Goal: Information Seeking & Learning: Check status

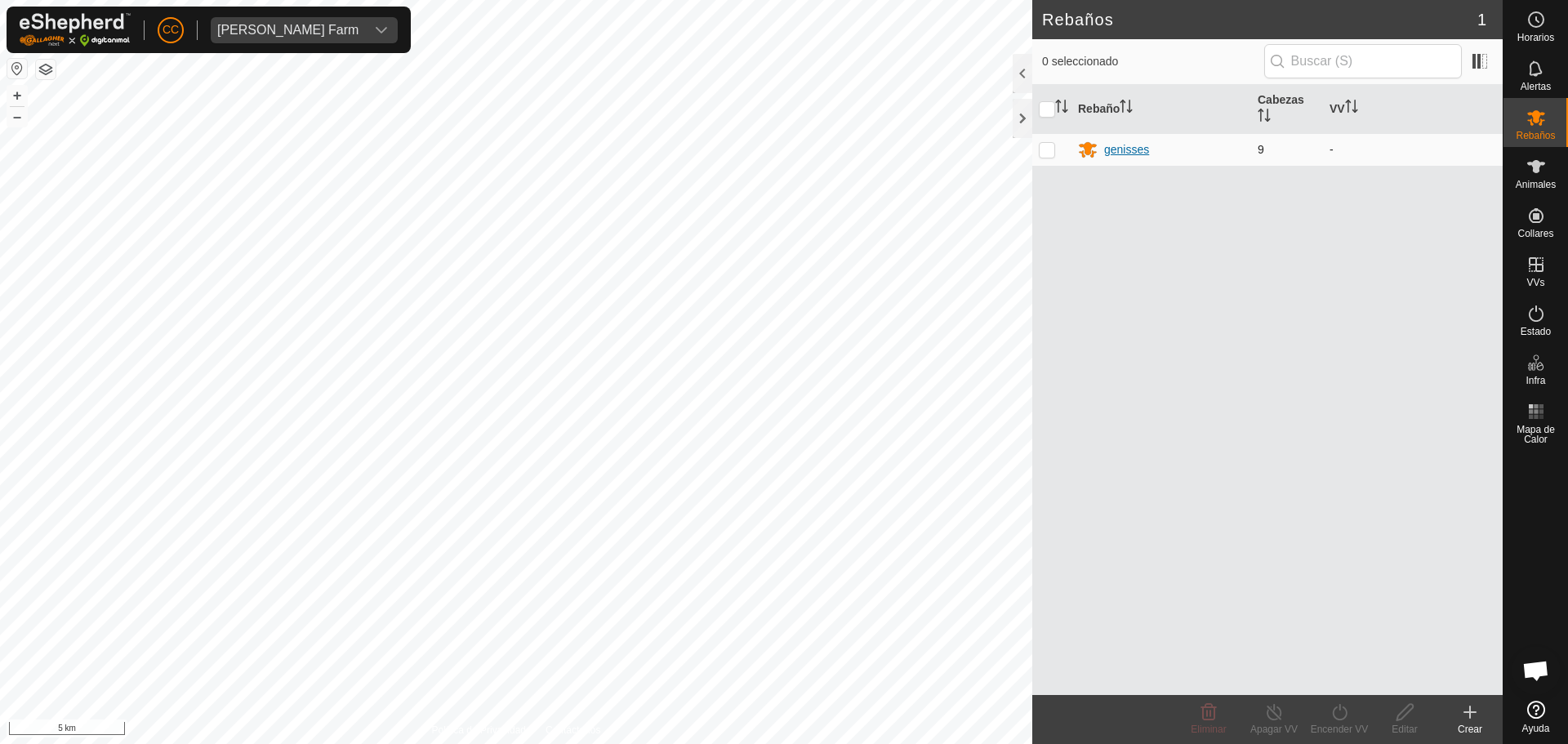
click at [1118, 141] on div "genisses" at bounding box center [1127, 150] width 45 height 17
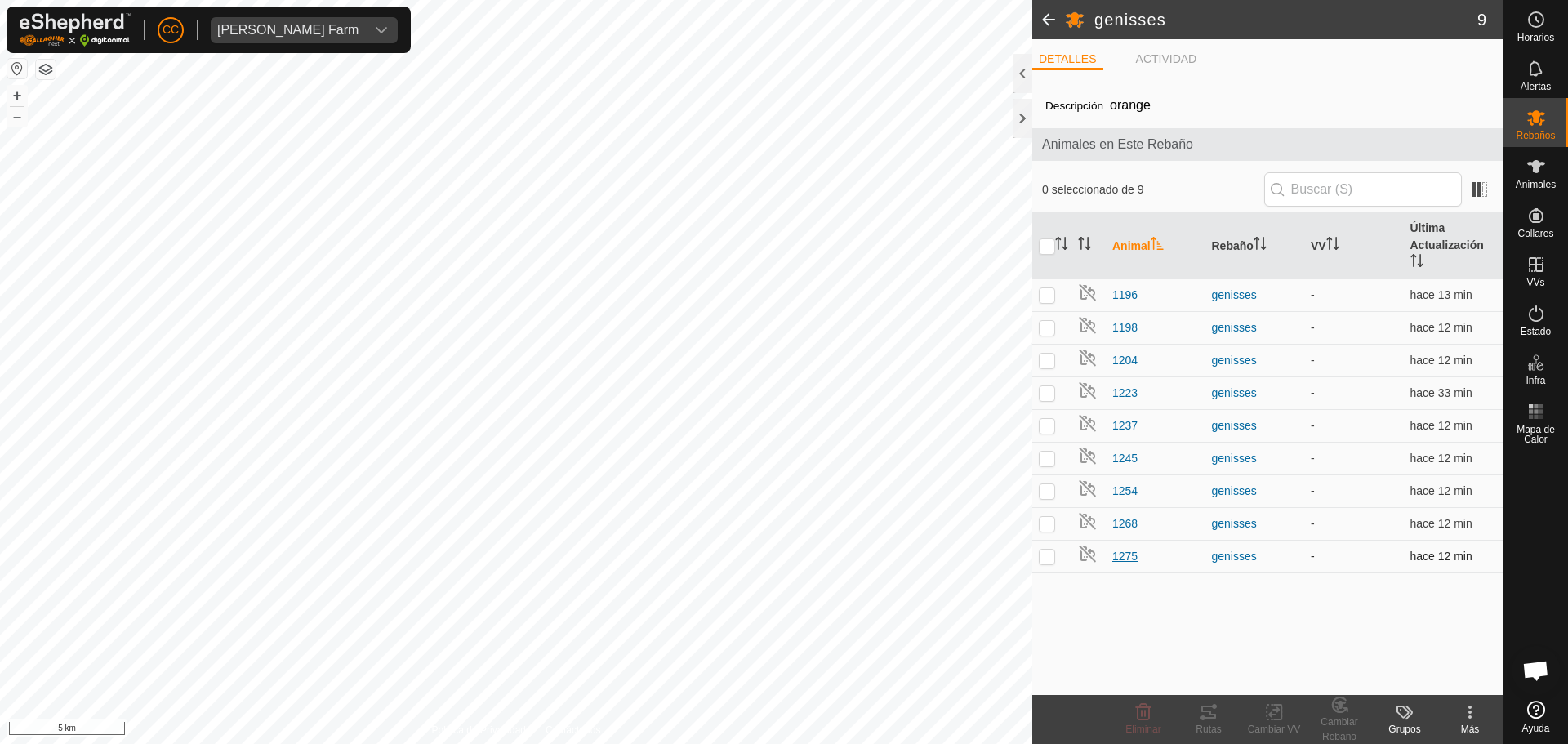
click at [1127, 551] on span "1275" at bounding box center [1125, 556] width 25 height 17
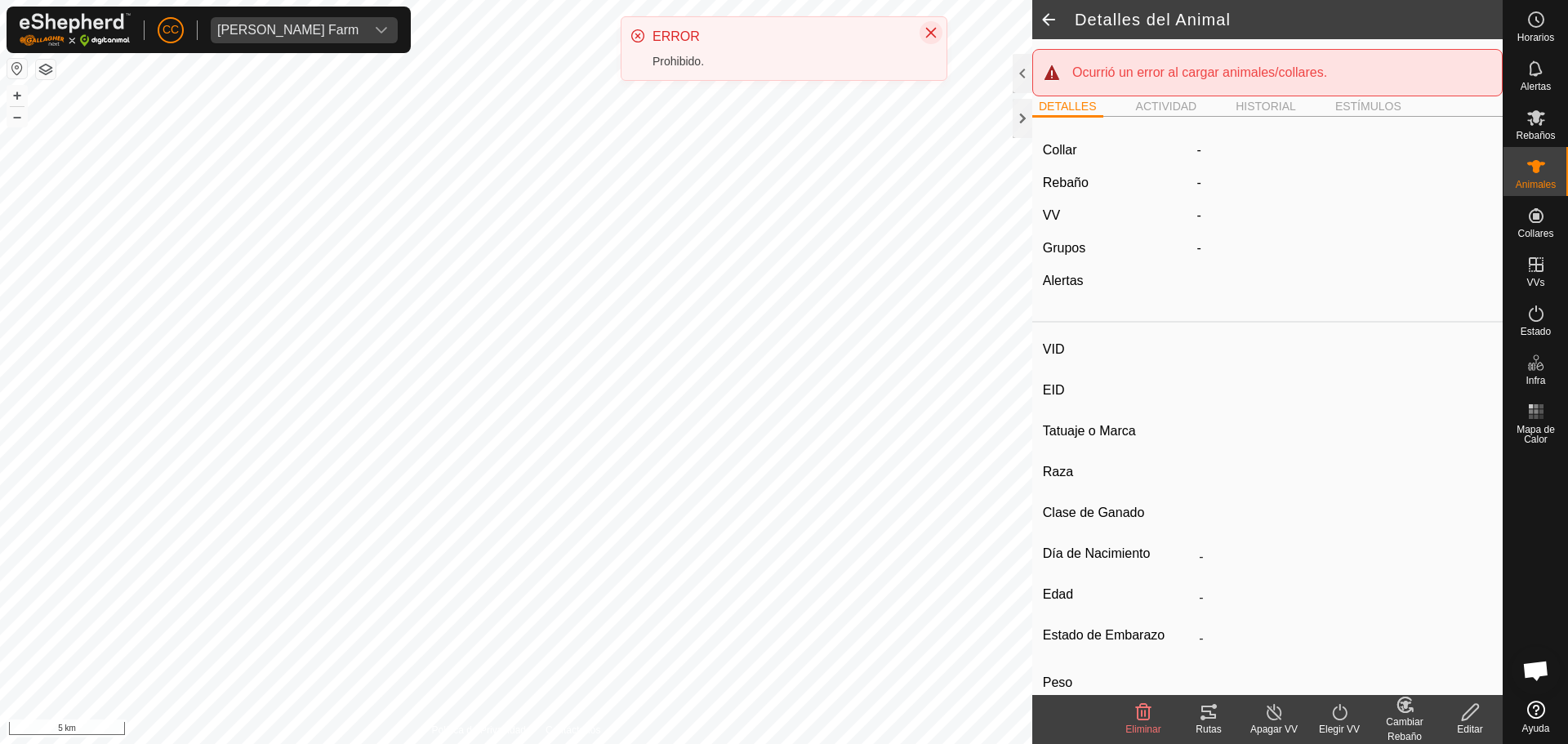
click at [925, 29] on icon "Close" at bounding box center [930, 32] width 14 height 14
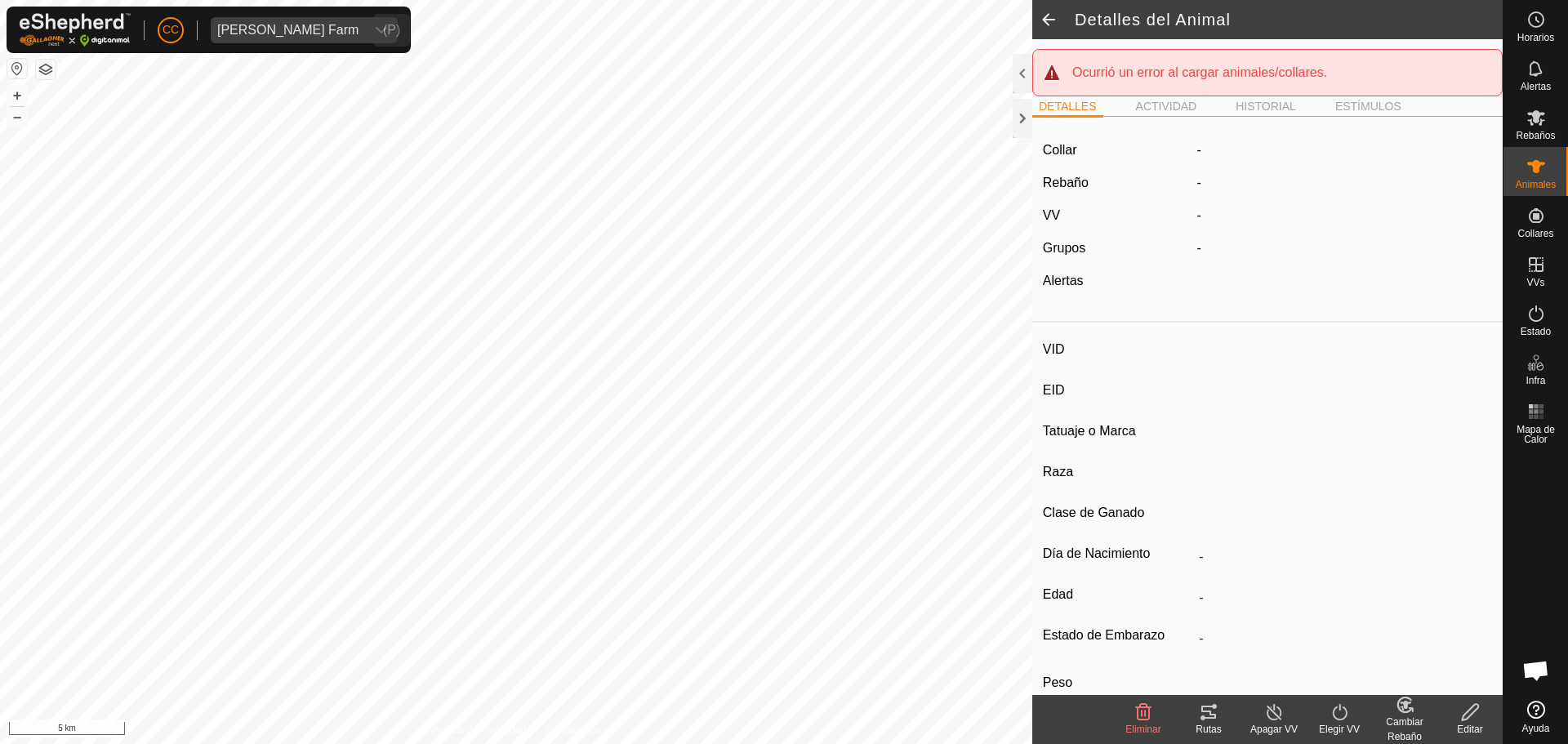
click at [299, 34] on div "[PERSON_NAME] Farm" at bounding box center [287, 30] width 141 height 14
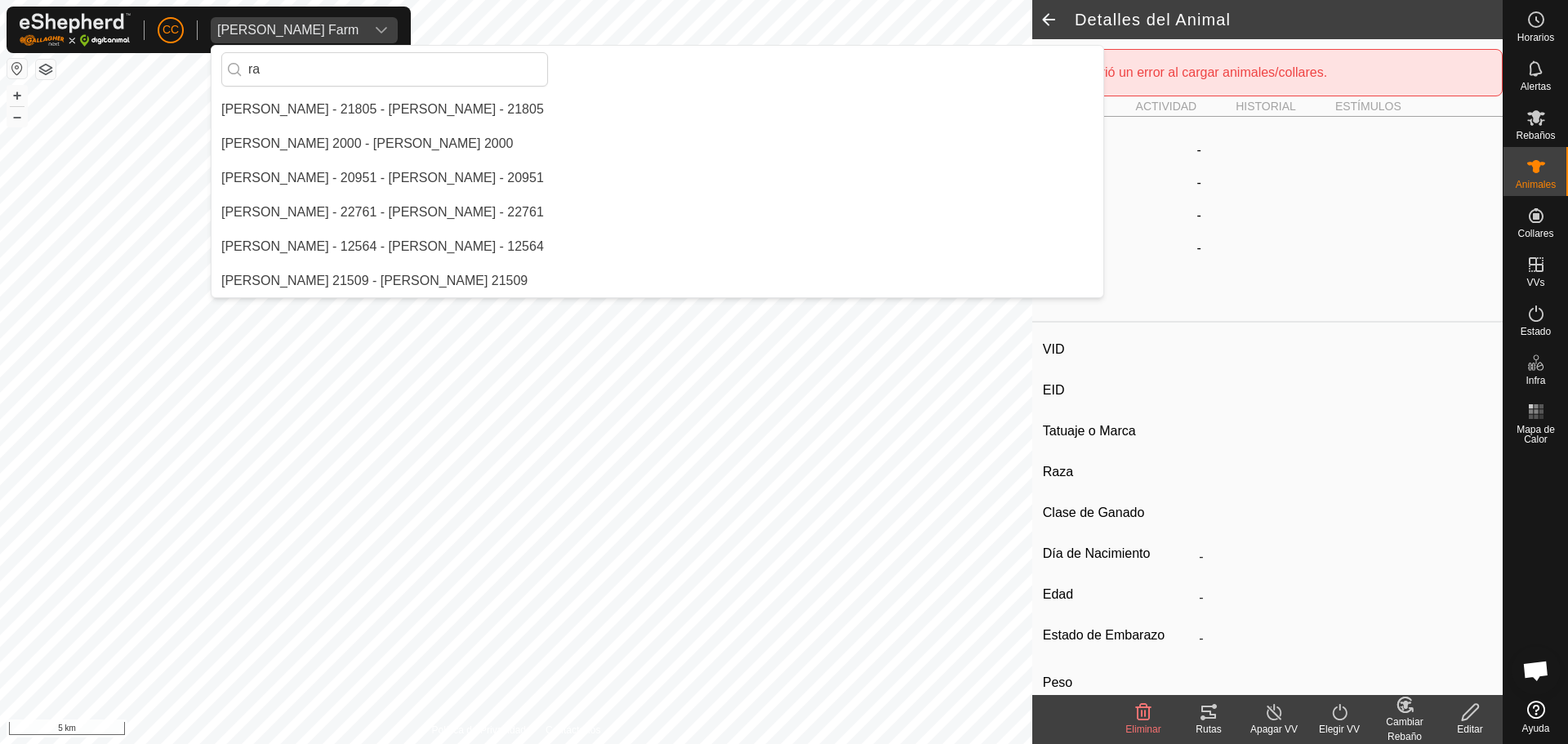
type input "r"
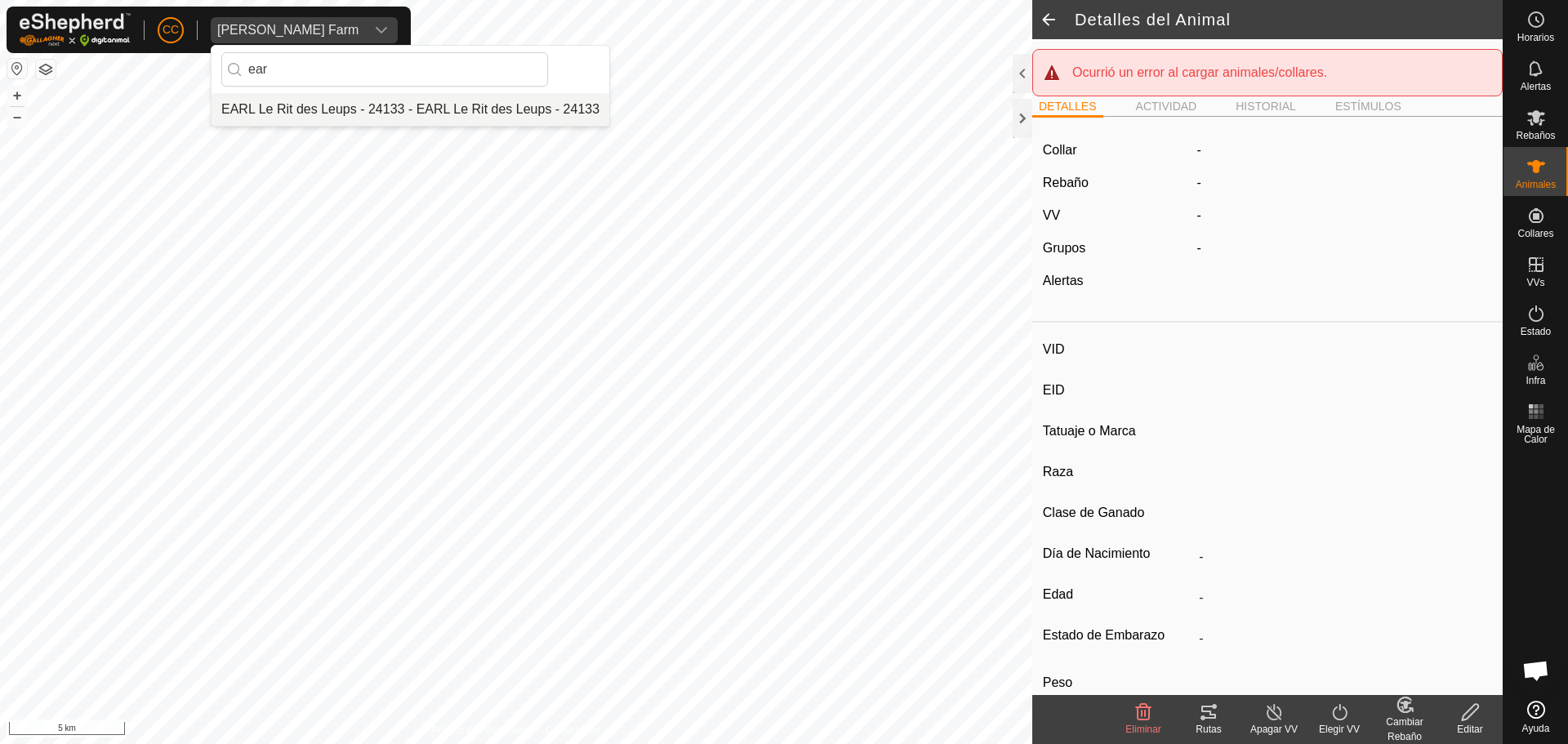
type input "ear"
click at [414, 105] on li "EARL Le Rit des Leups - 24133 - EARL Le Rit des Leups - 24133" at bounding box center [411, 109] width 398 height 32
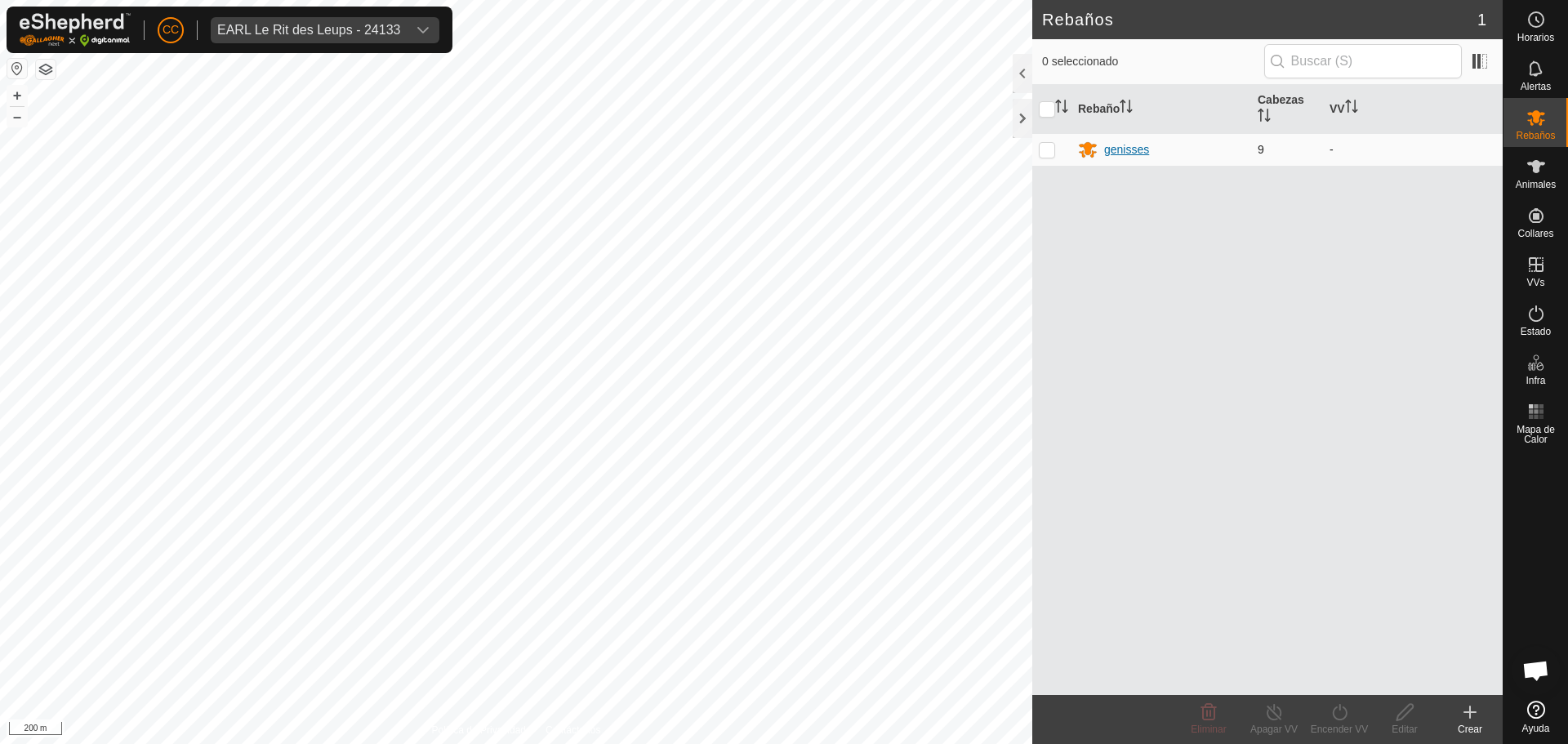
click at [1132, 147] on div "genisses" at bounding box center [1127, 150] width 45 height 17
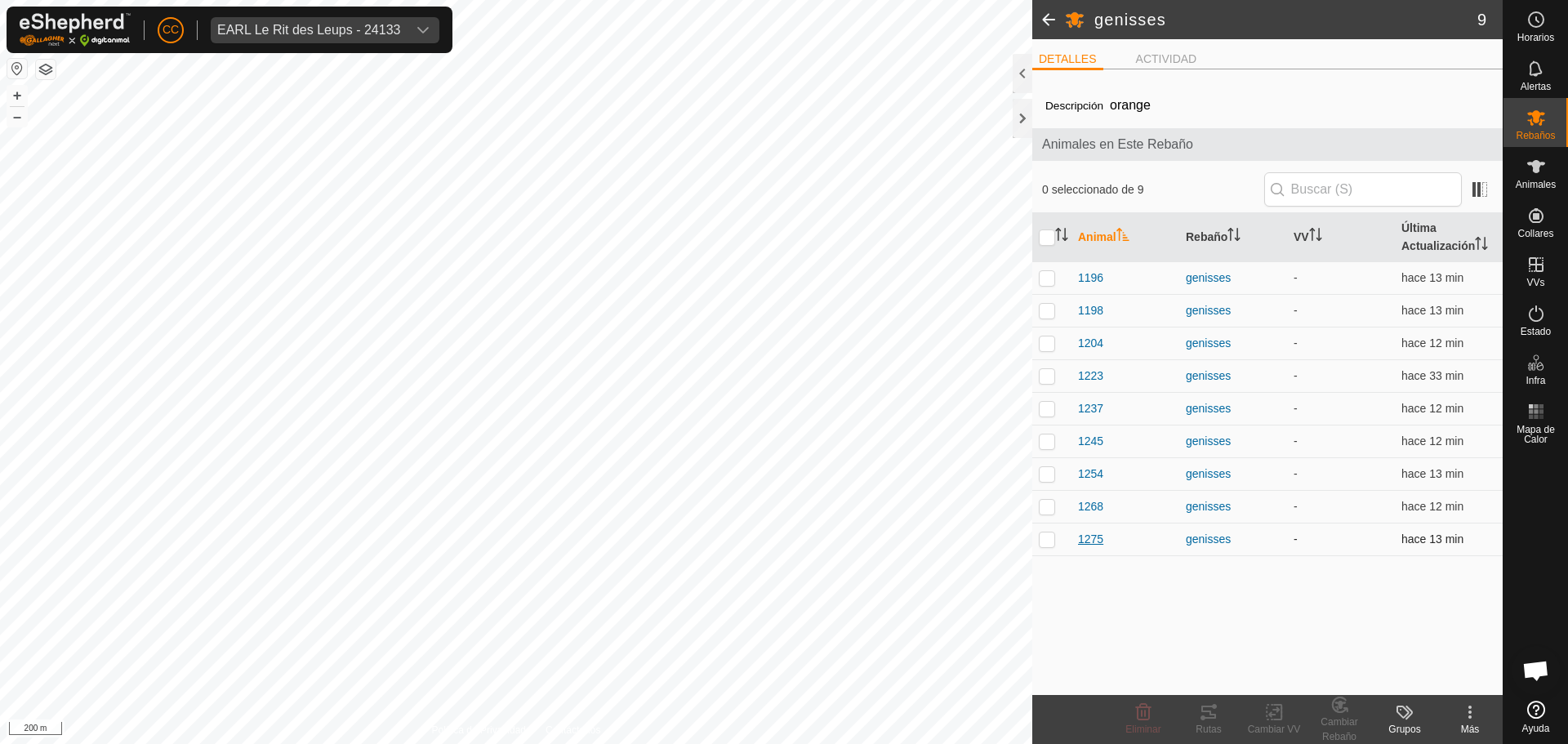
click at [1093, 545] on span "1275" at bounding box center [1091, 539] width 25 height 17
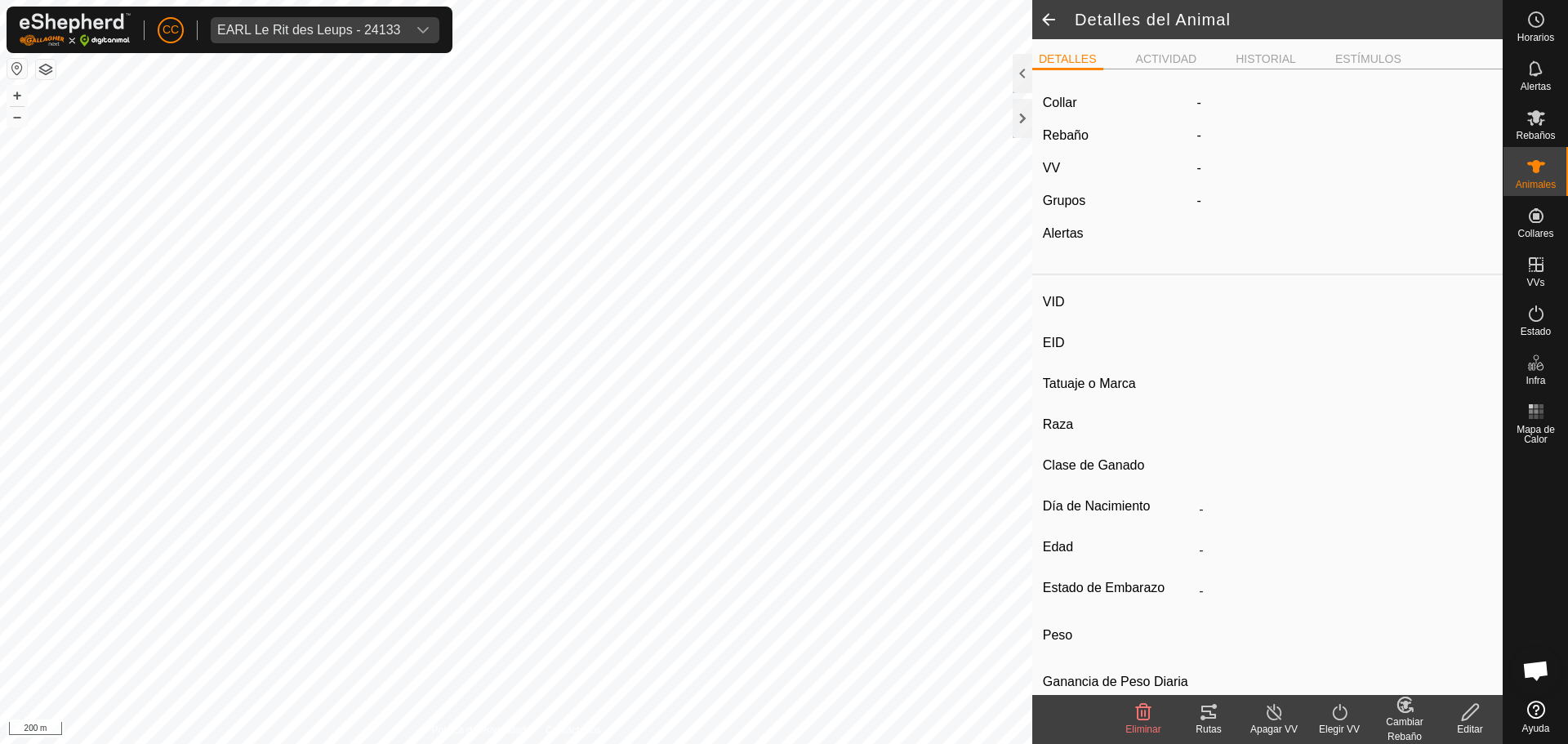
type input "1275"
type input "-"
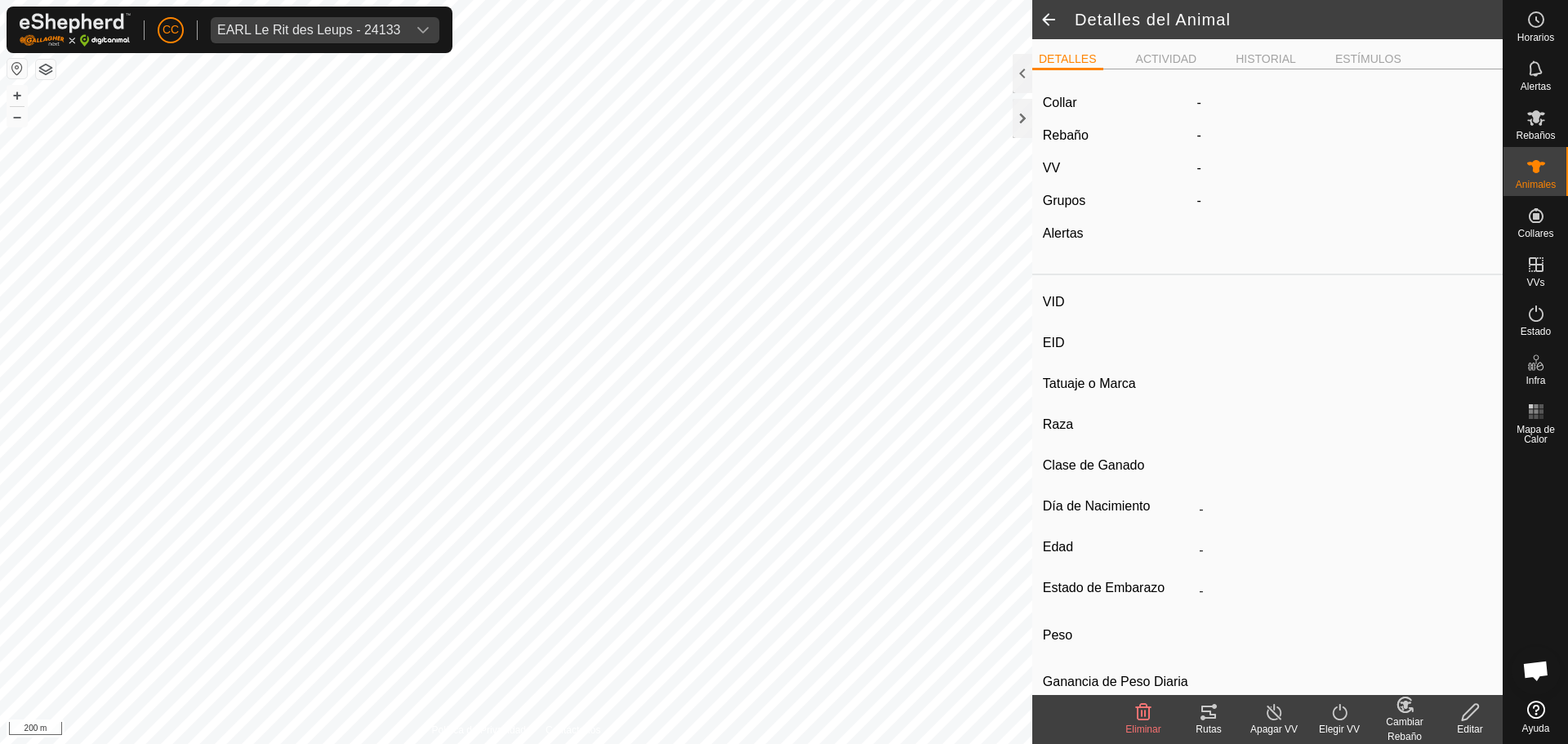
type input "0 kg"
type input "-"
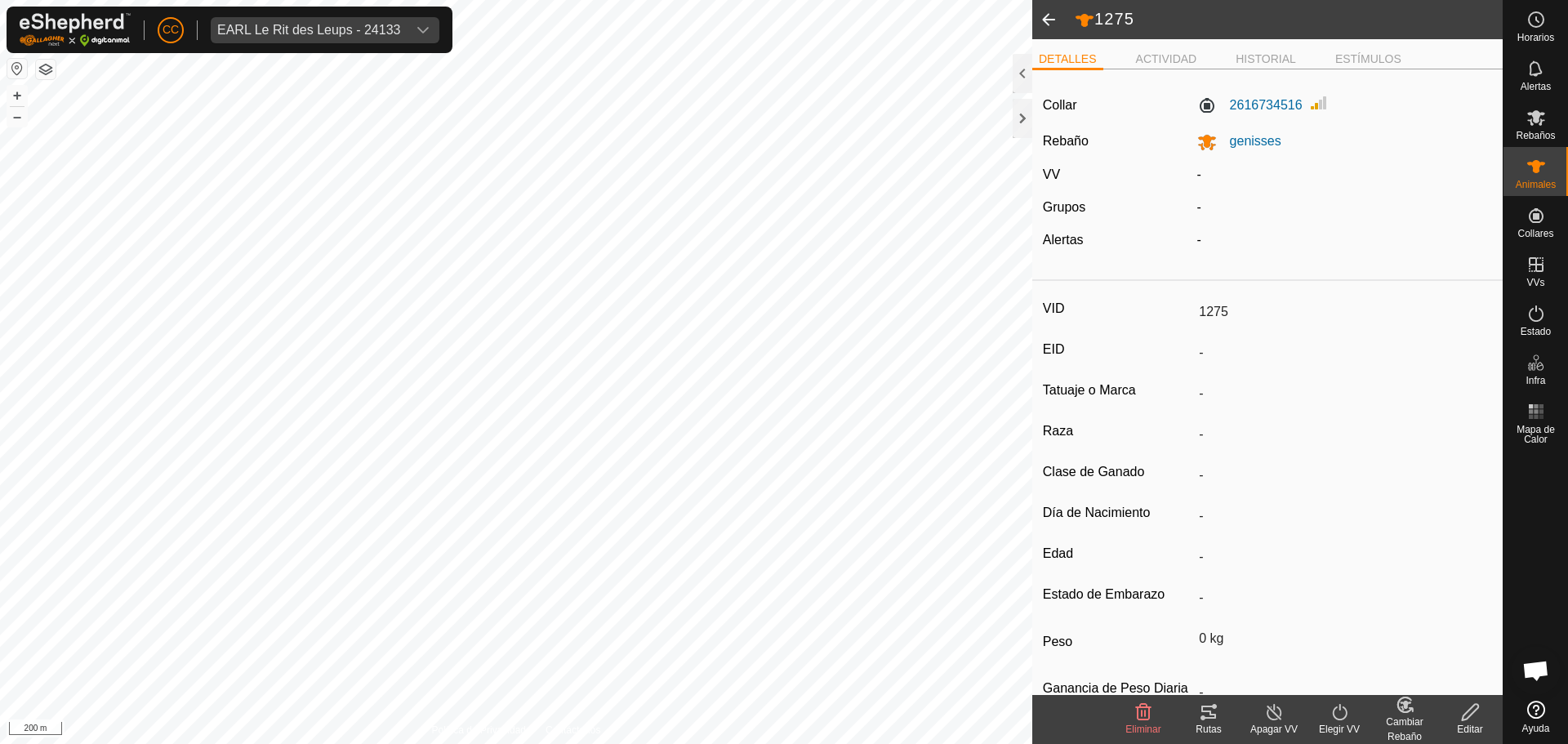
click at [1056, 30] on span at bounding box center [1048, 20] width 32 height 40
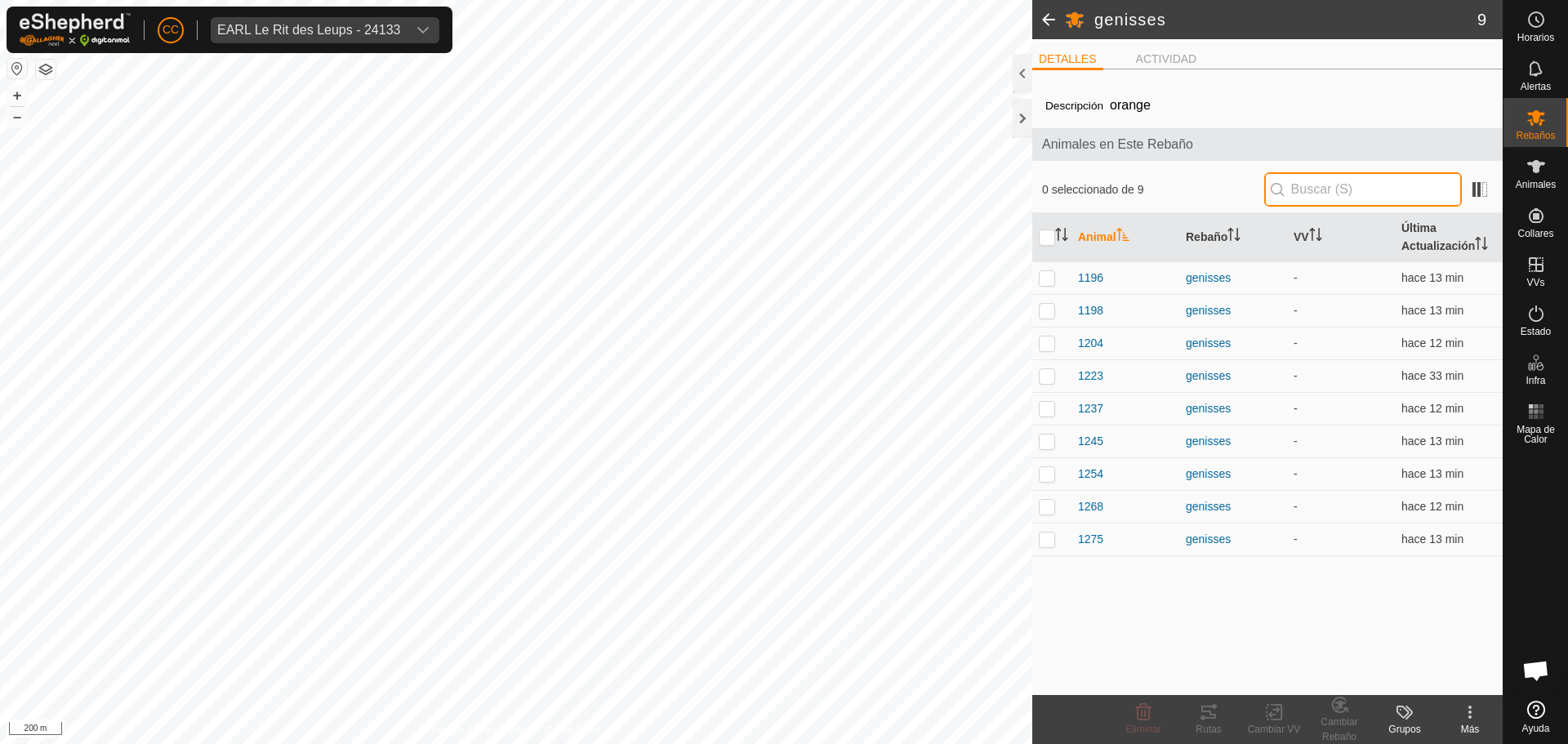
click at [1348, 184] on input "text" at bounding box center [1362, 189] width 197 height 34
click at [1188, 581] on div "Descripción orange Animales en Este Rebaño 0 seleccionado de 9 Animal Rebaño VV…" at bounding box center [1267, 389] width 470 height 612
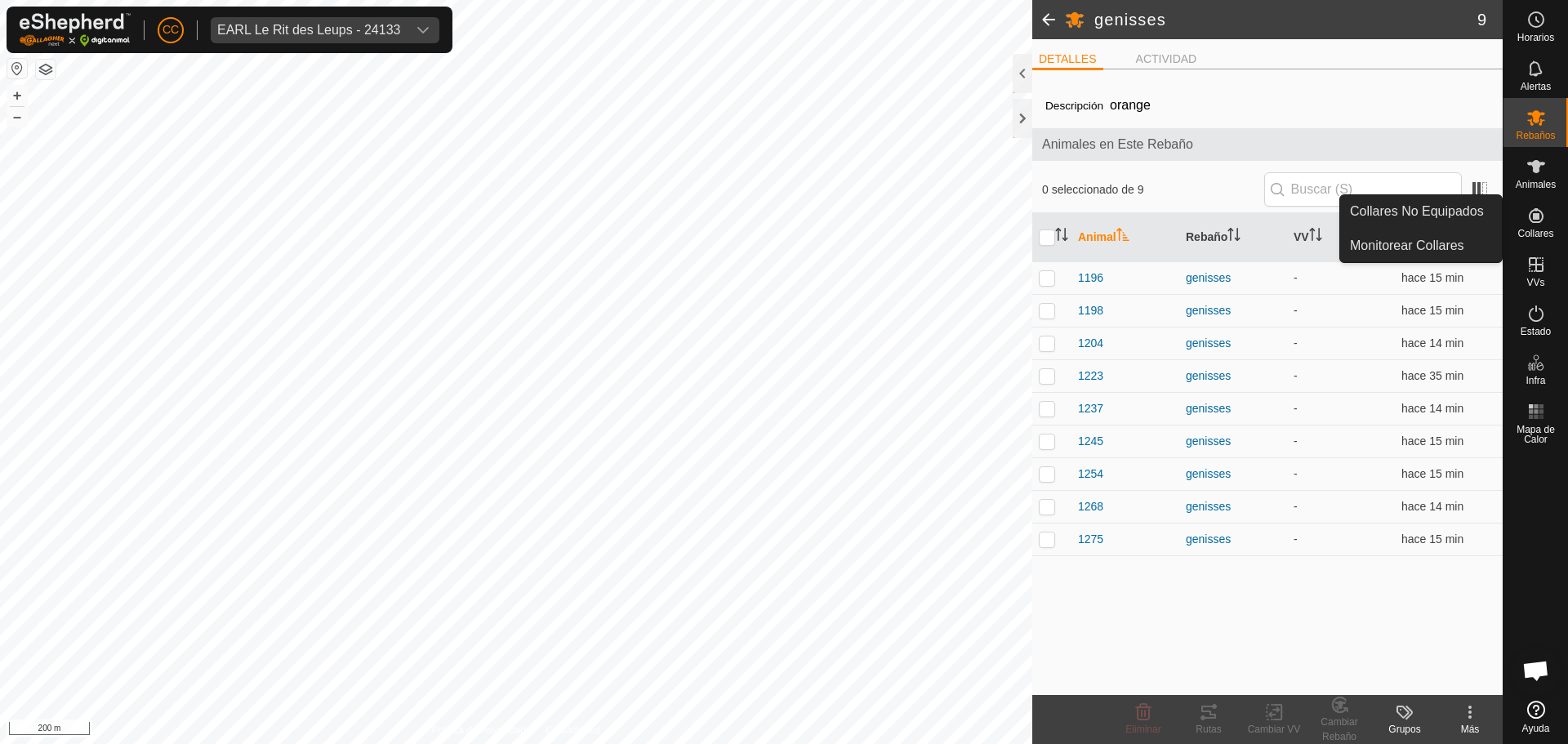
click at [1535, 204] on es-neckbands-svg-icon at bounding box center [1536, 215] width 30 height 26
click at [1447, 222] on link "Collares No Equipados" at bounding box center [1421, 212] width 162 height 32
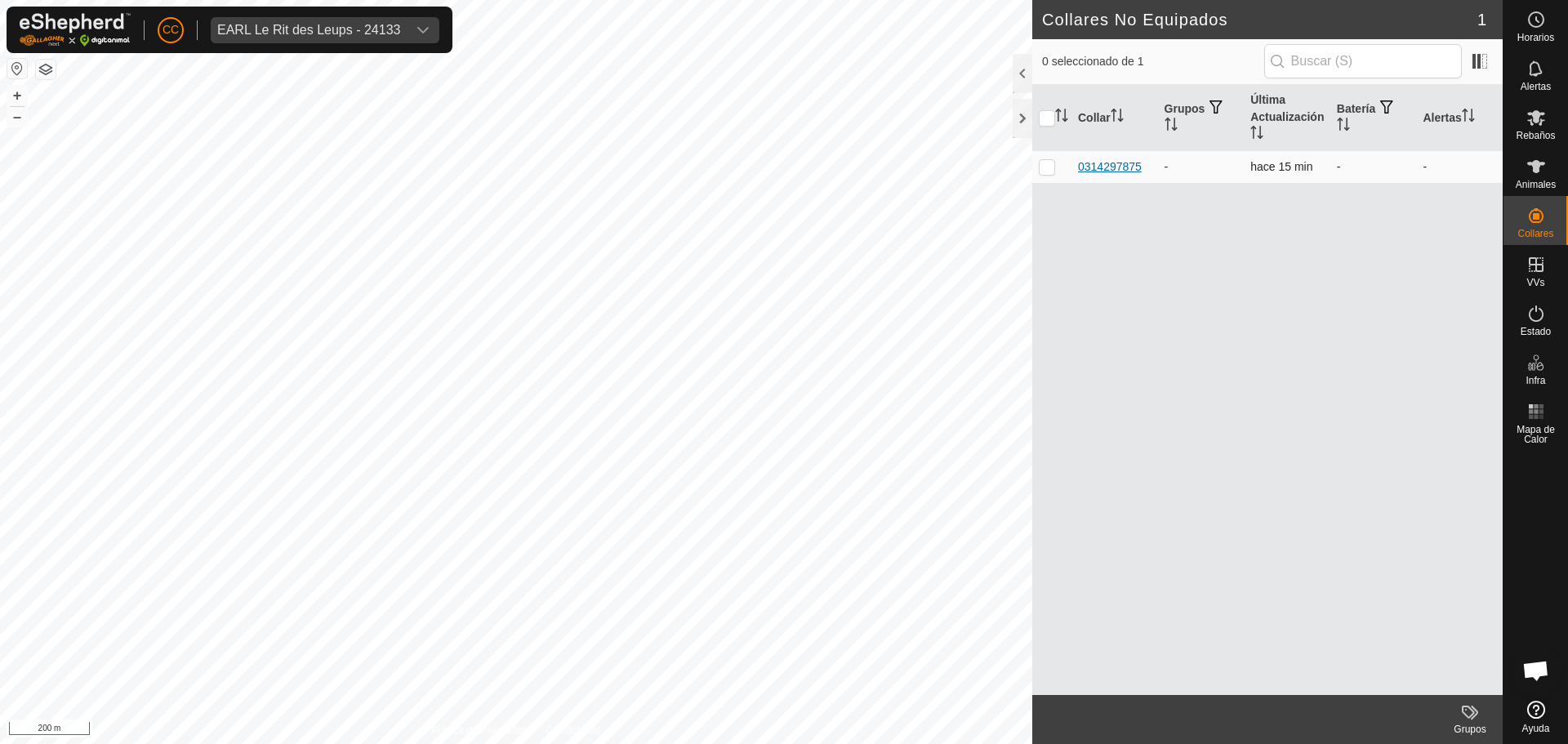
click at [1119, 167] on div "0314297875" at bounding box center [1110, 167] width 64 height 17
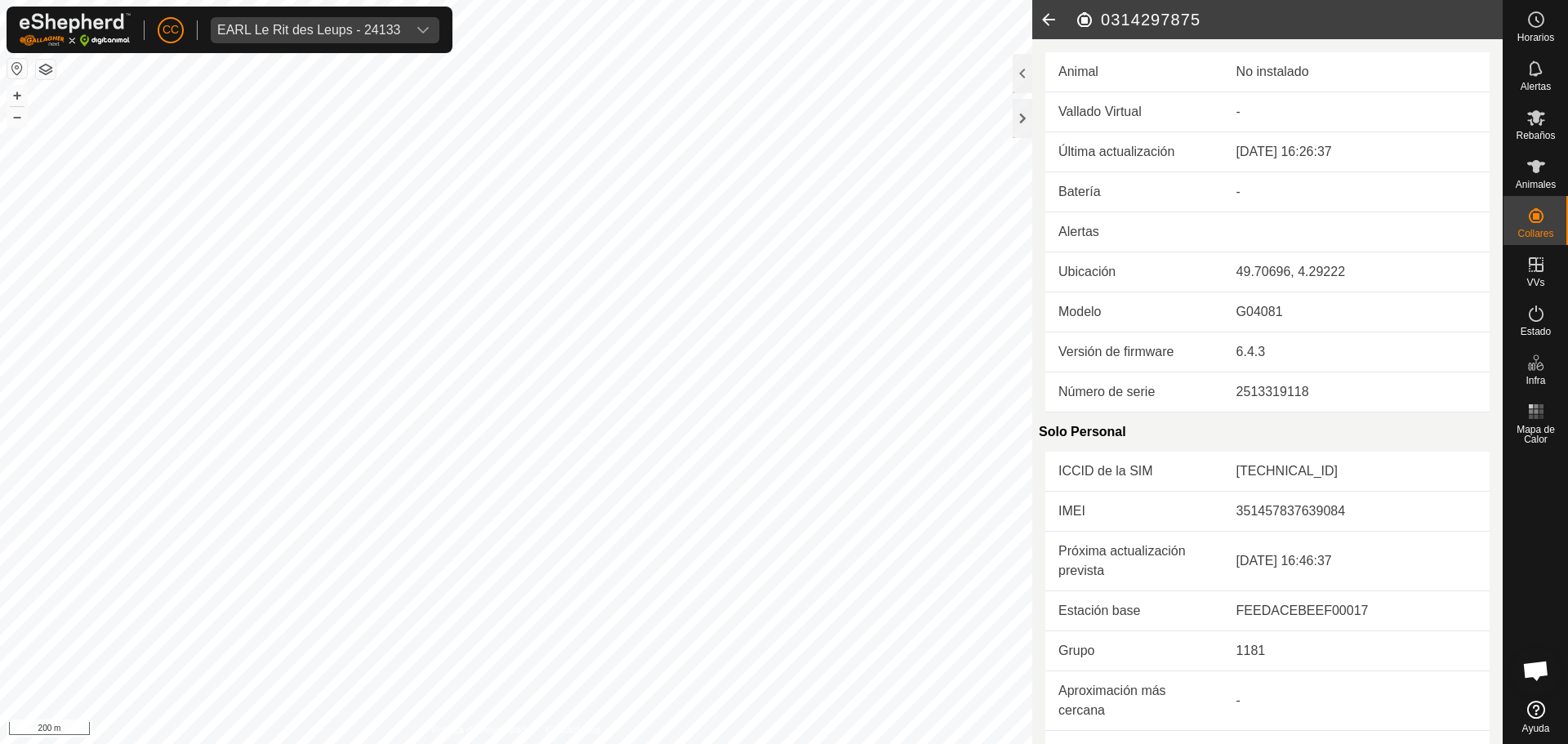
drag, startPoint x: 1377, startPoint y: 149, endPoint x: 1212, endPoint y: 147, distance: 165.0
click at [1212, 147] on tr "Última actualización [DATE] 16:26:37" at bounding box center [1266, 152] width 444 height 40
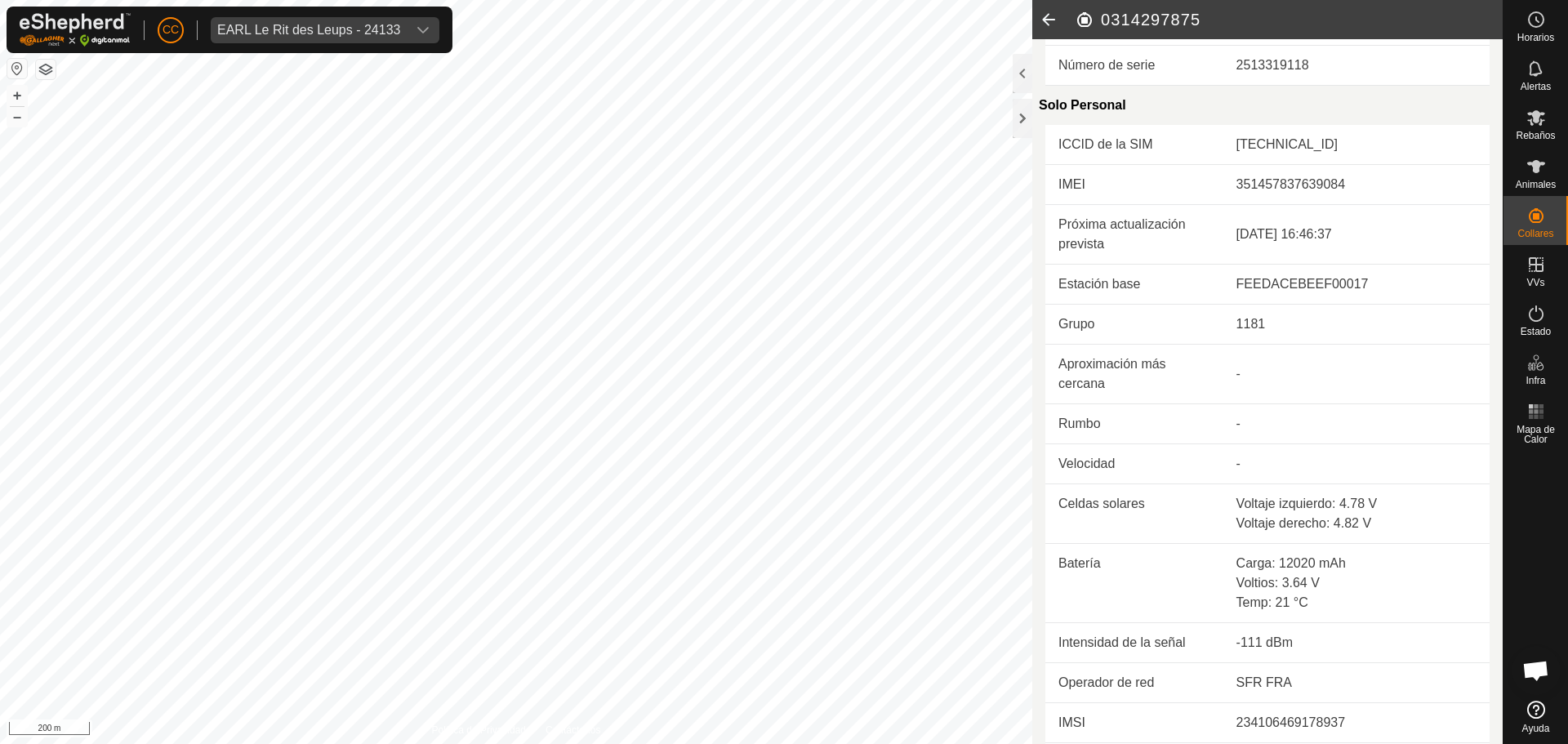
scroll to position [366, 0]
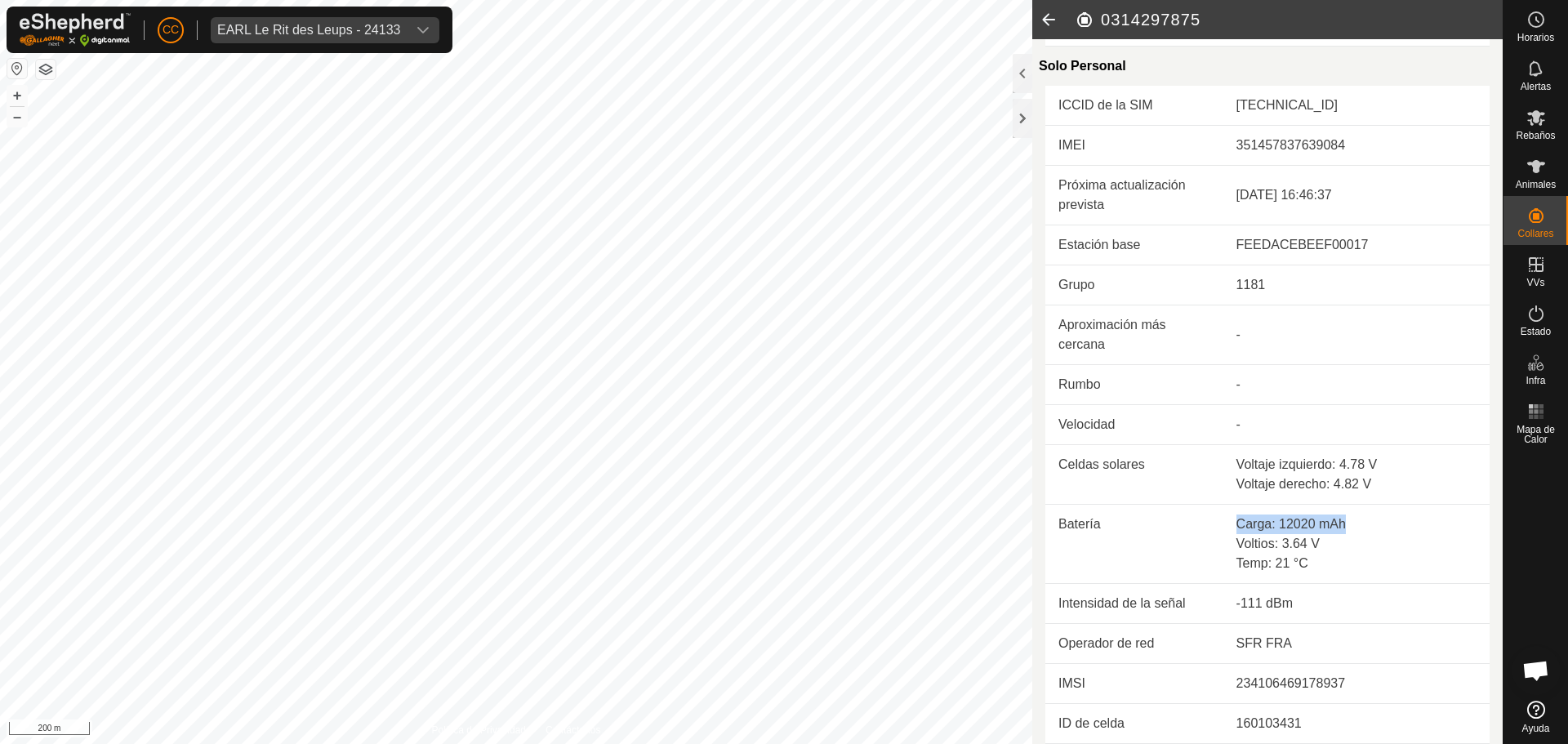
drag, startPoint x: 1228, startPoint y: 531, endPoint x: 1367, endPoint y: 527, distance: 139.1
click at [1367, 527] on td "Carga: 12020 mAh Voltios: 3.64 V Temp: 21 °C" at bounding box center [1356, 544] width 267 height 79
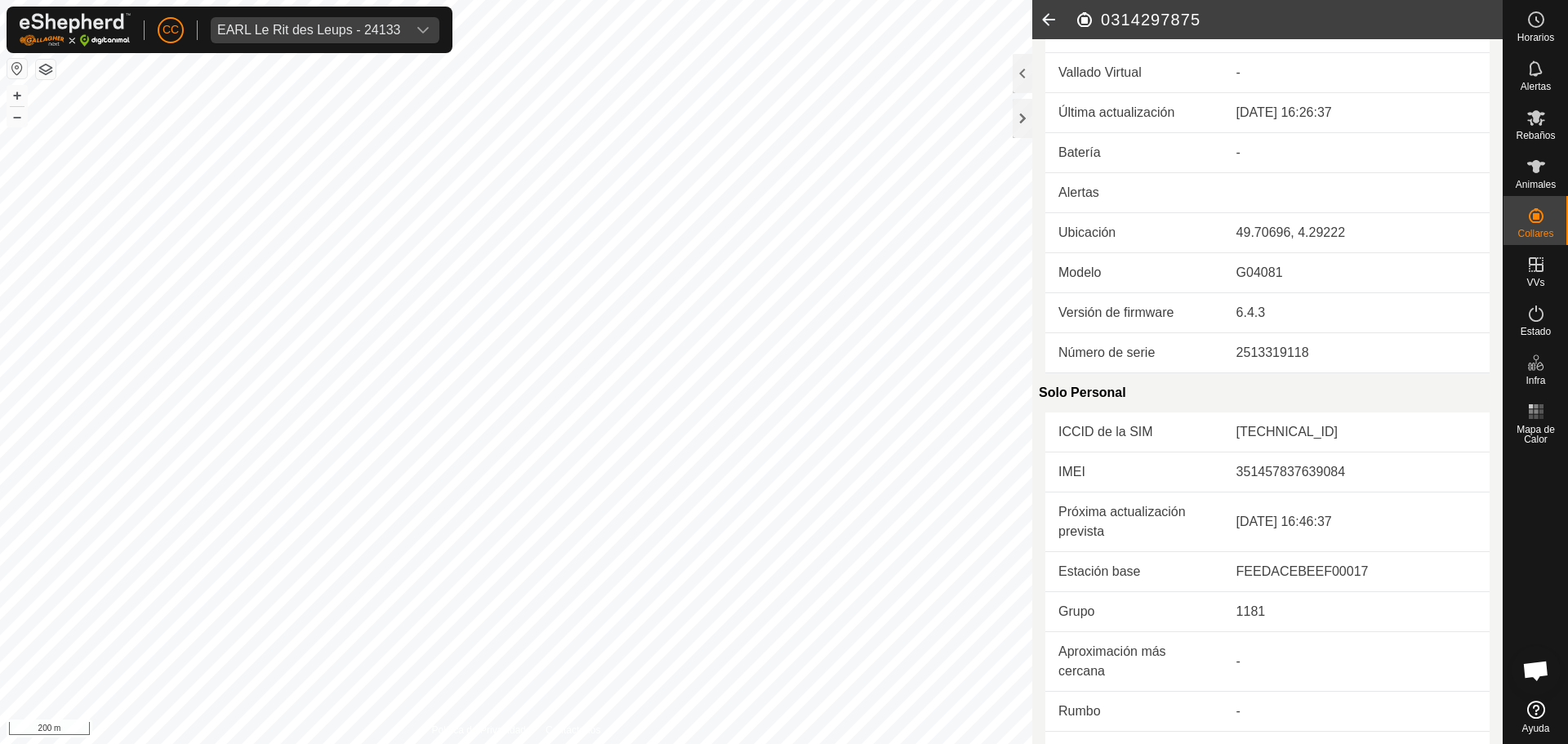
scroll to position [0, 0]
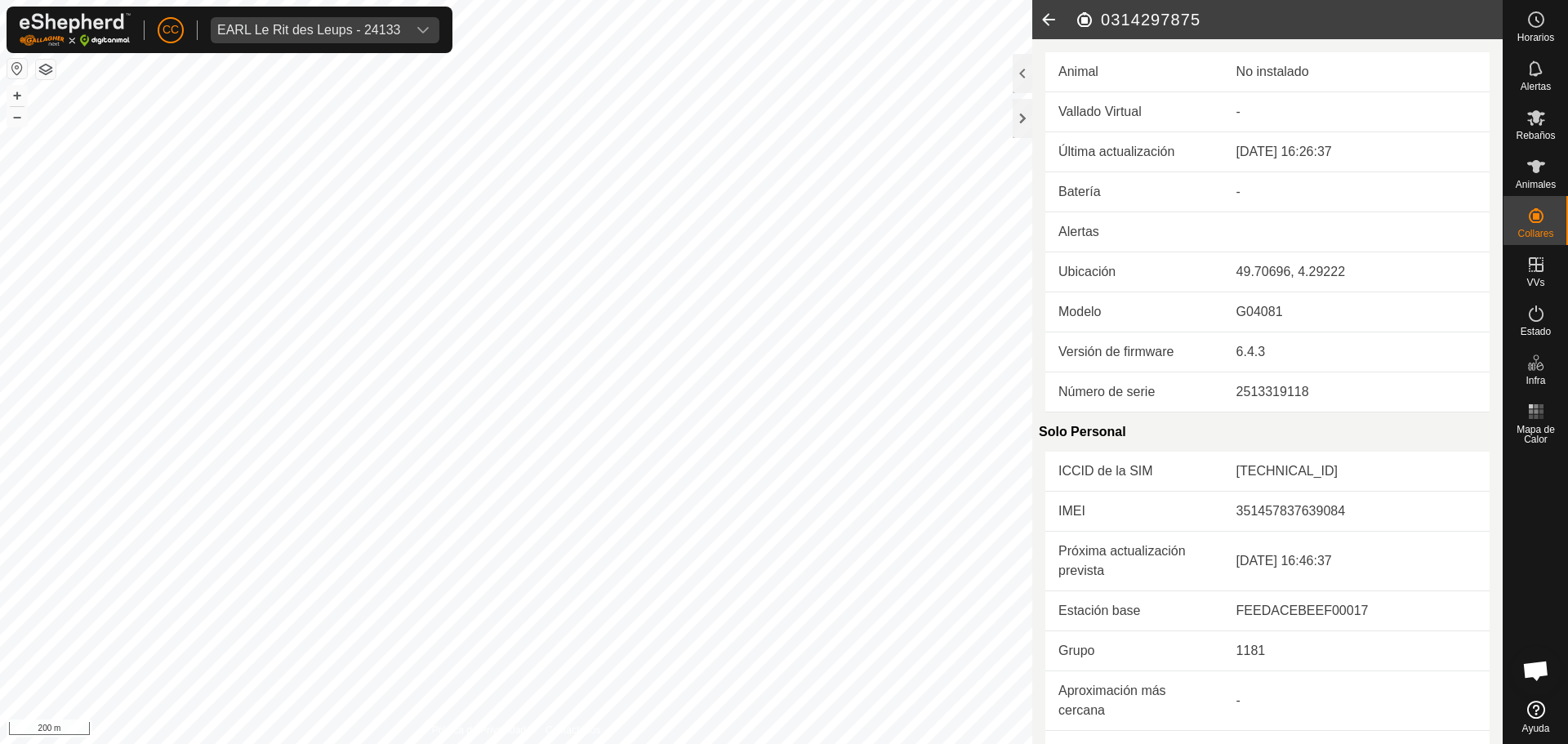
click at [1056, 22] on icon at bounding box center [1048, 20] width 32 height 40
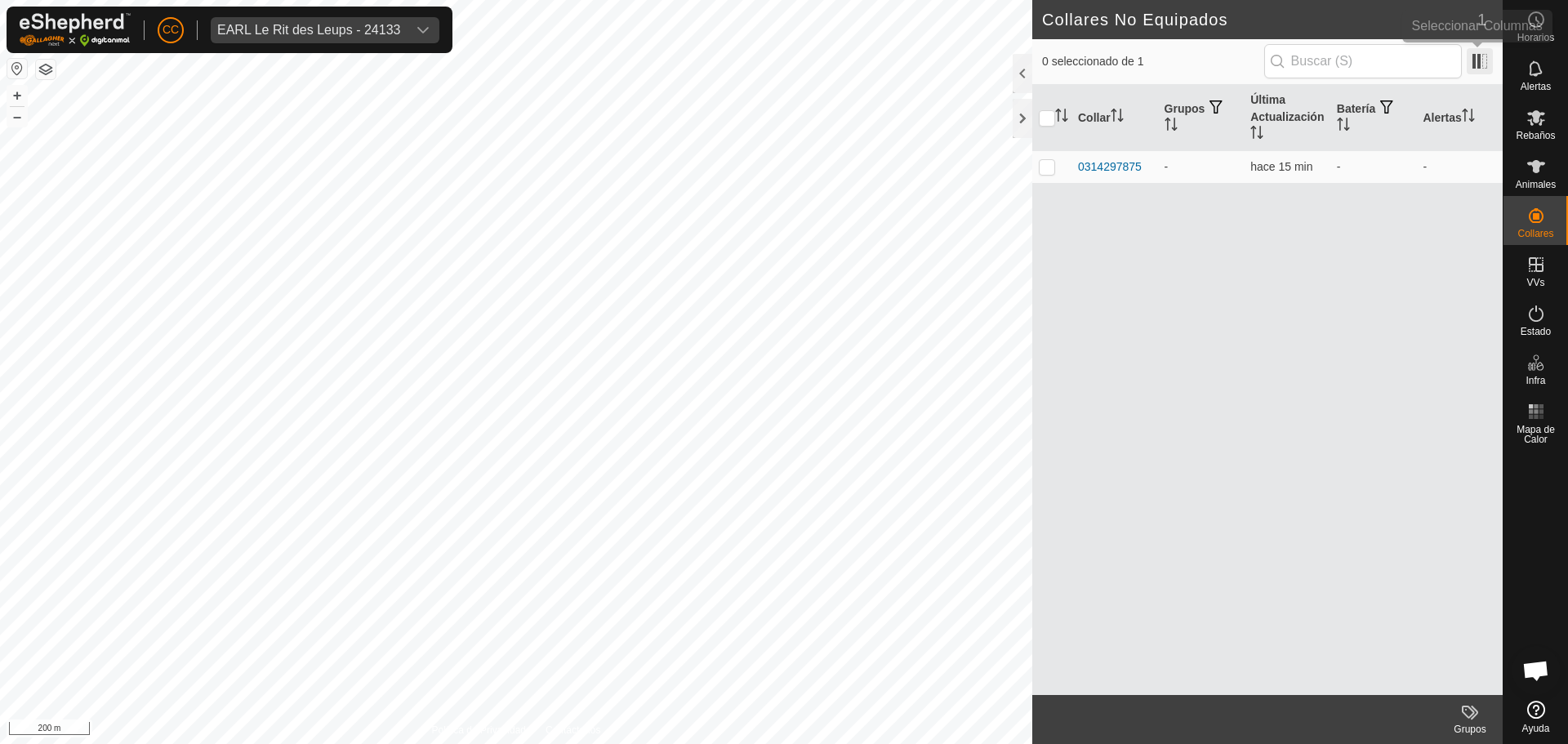
click at [1489, 65] on span at bounding box center [1479, 60] width 26 height 26
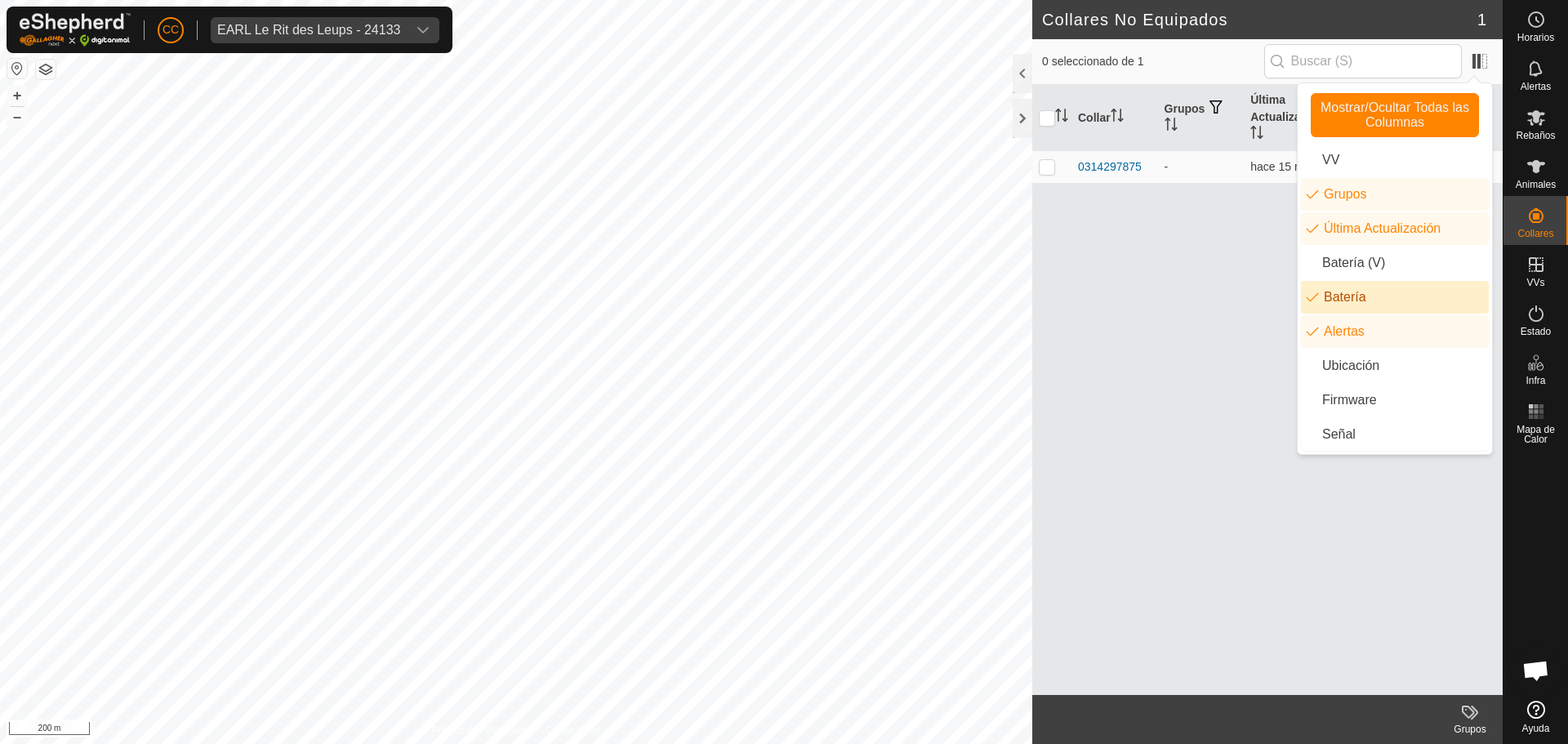
click at [1334, 301] on li "Batería" at bounding box center [1394, 297] width 188 height 32
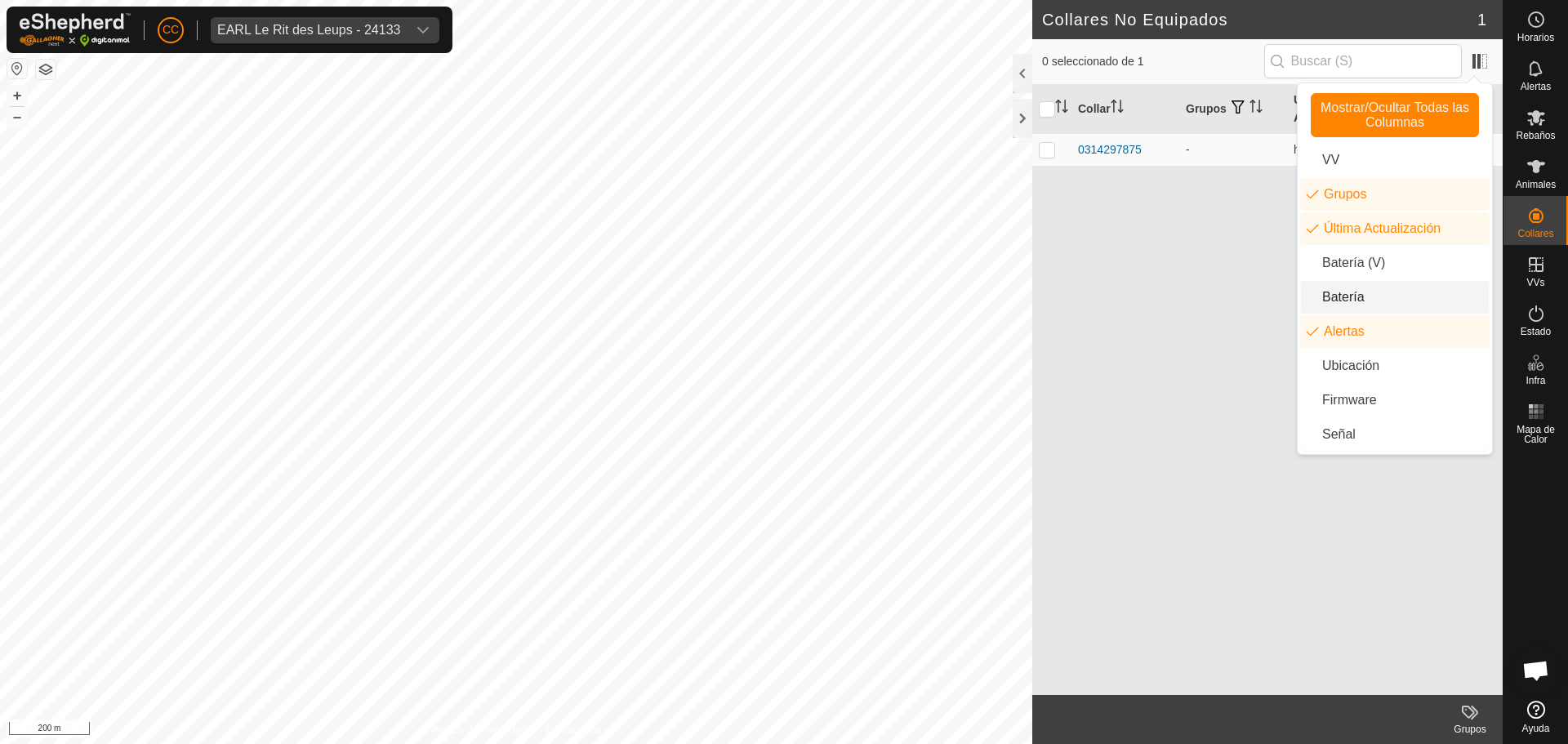
click at [1334, 301] on li "Batería" at bounding box center [1394, 297] width 188 height 32
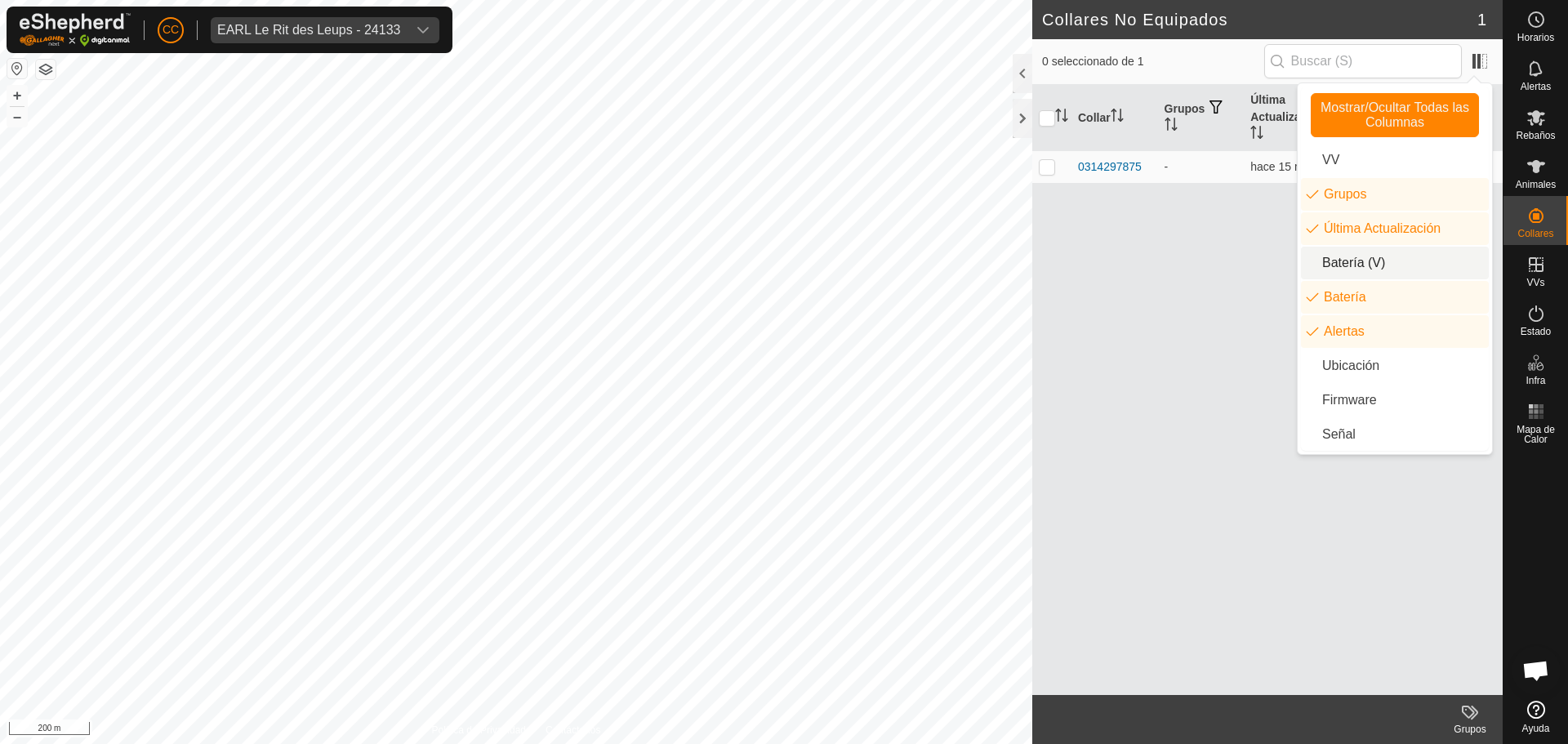
click at [1347, 267] on li "Batería (V)" at bounding box center [1394, 263] width 188 height 32
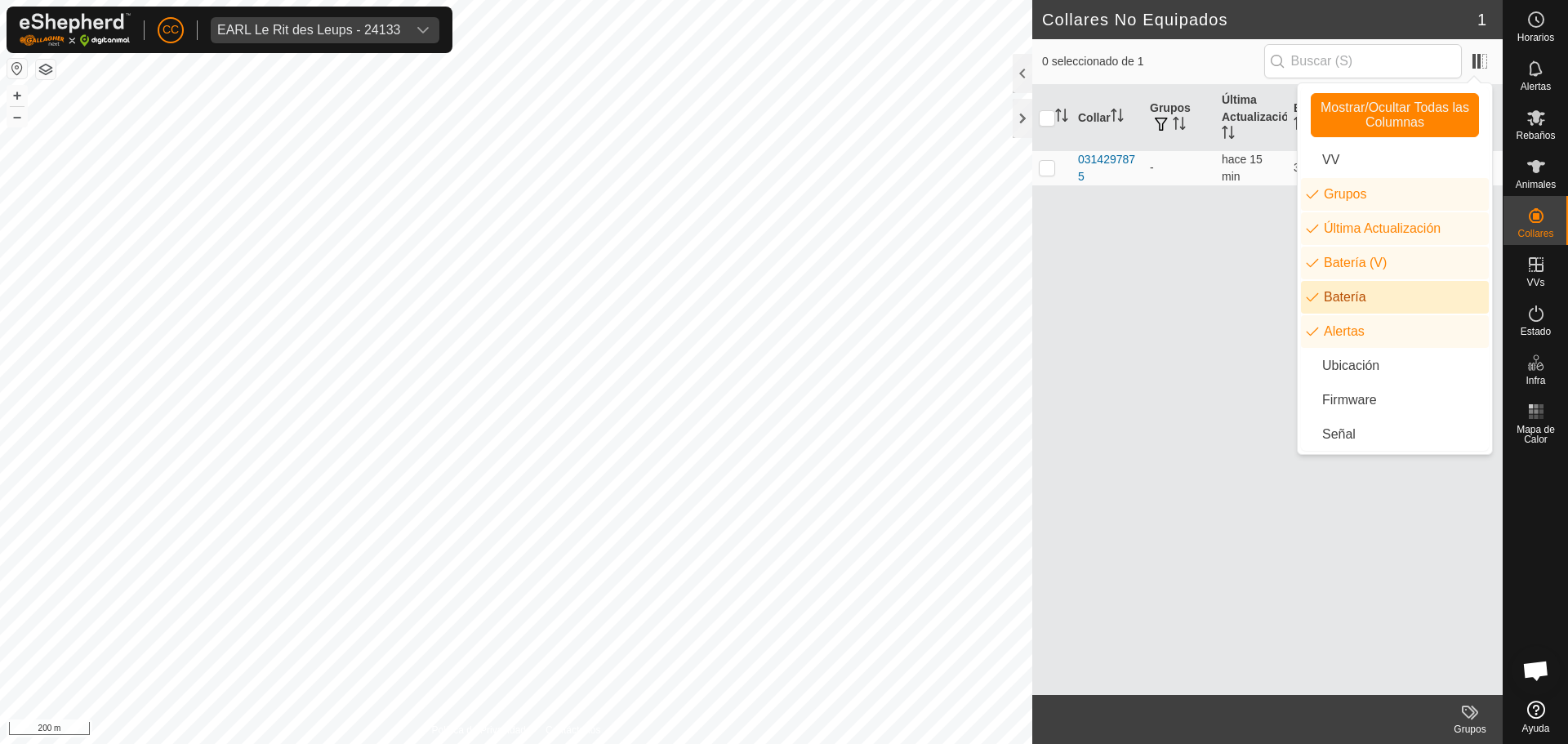
click at [1346, 299] on li "Batería" at bounding box center [1394, 297] width 188 height 32
click at [1201, 283] on div "Collar Grupos Última Actualización Batería (V) Alertas 0314297875 - hace 15 min…" at bounding box center [1267, 389] width 470 height 610
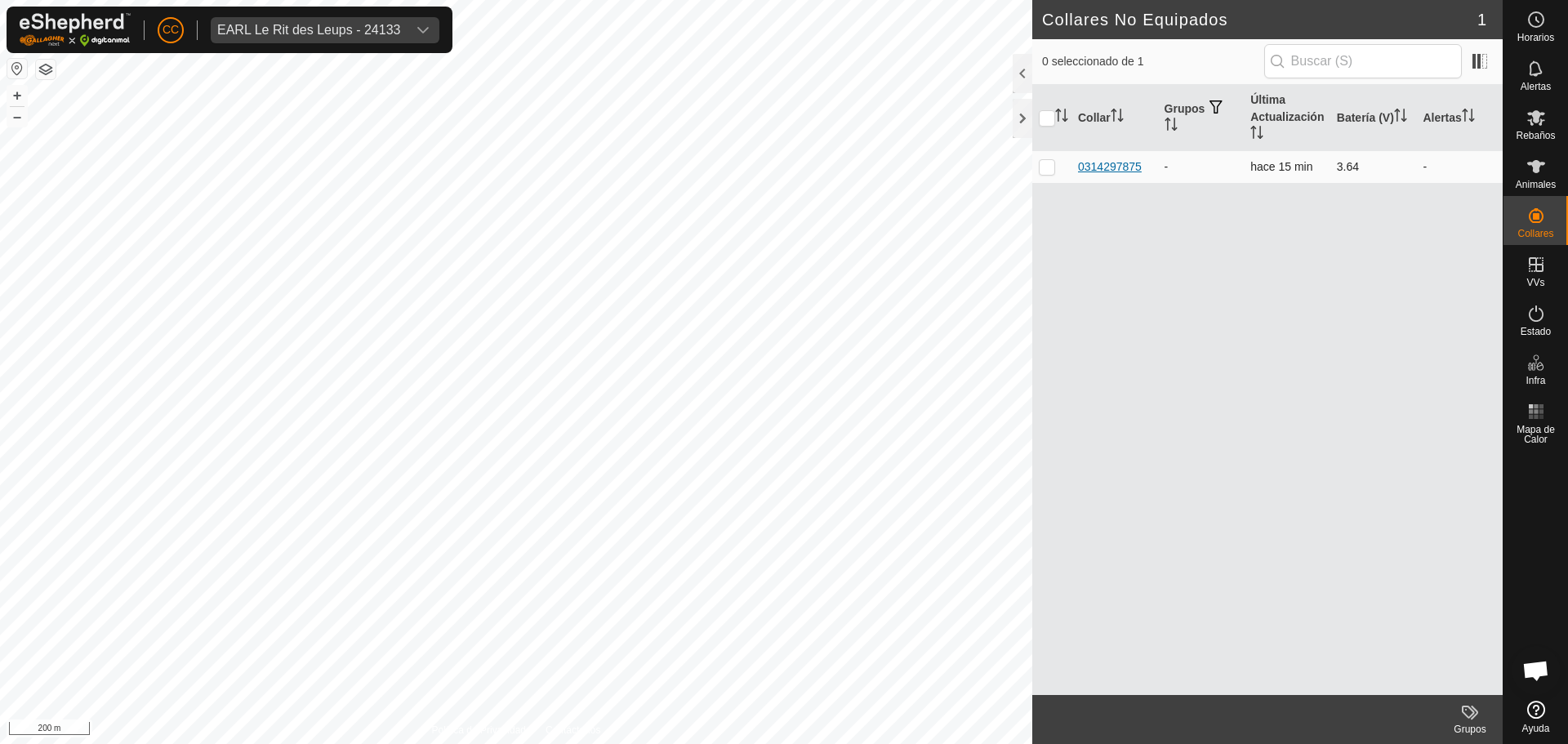
click at [1124, 161] on div "0314297875" at bounding box center [1110, 167] width 64 height 17
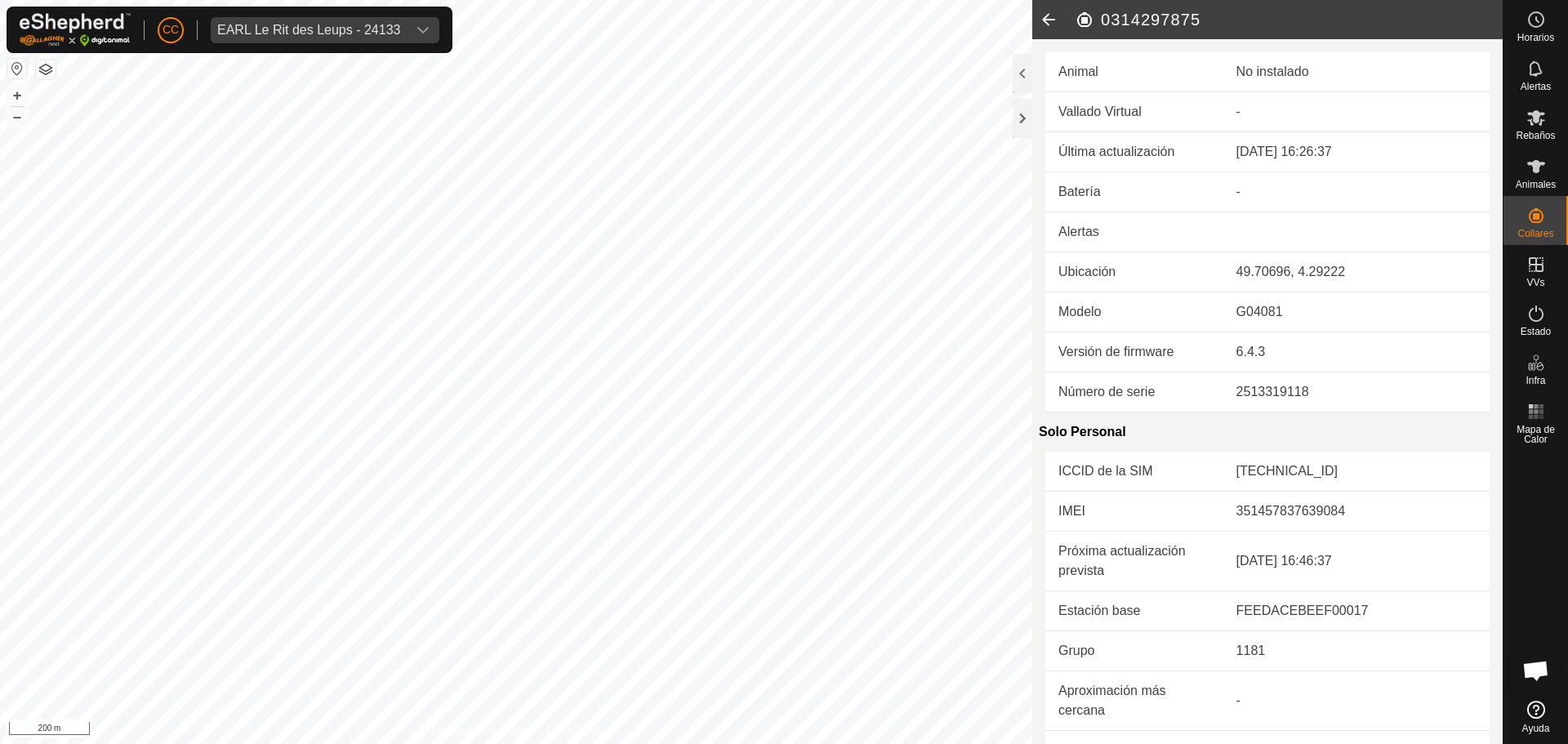
scroll to position [366, 0]
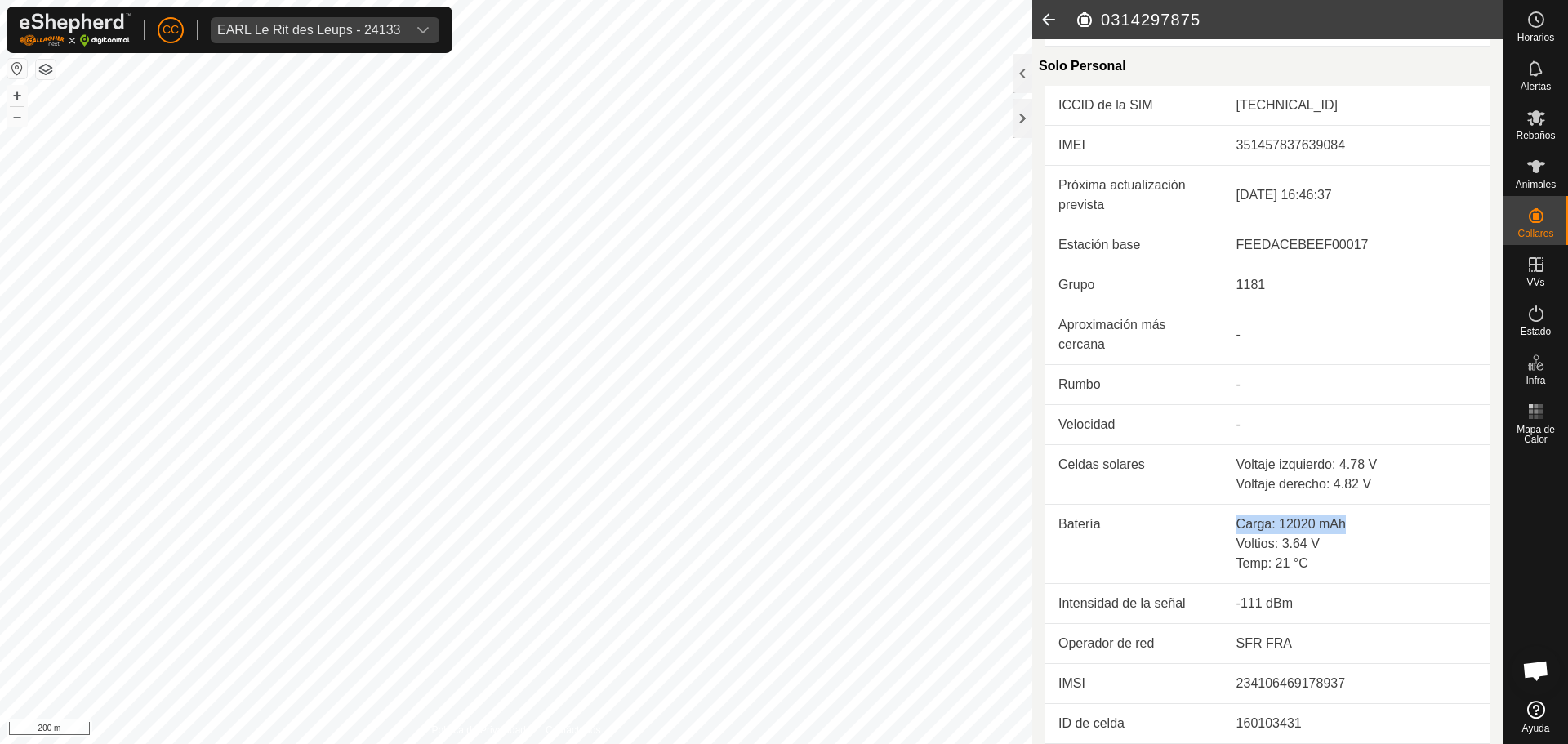
drag, startPoint x: 1213, startPoint y: 523, endPoint x: 1355, endPoint y: 521, distance: 142.0
click at [1355, 521] on tr "Batería Carga: 12020 mAh Voltios: 3.64 V Temp: 21 °C" at bounding box center [1266, 544] width 444 height 79
click at [1253, 635] on td "SFR FRA" at bounding box center [1356, 644] width 267 height 40
click at [1054, 31] on icon at bounding box center [1048, 20] width 32 height 40
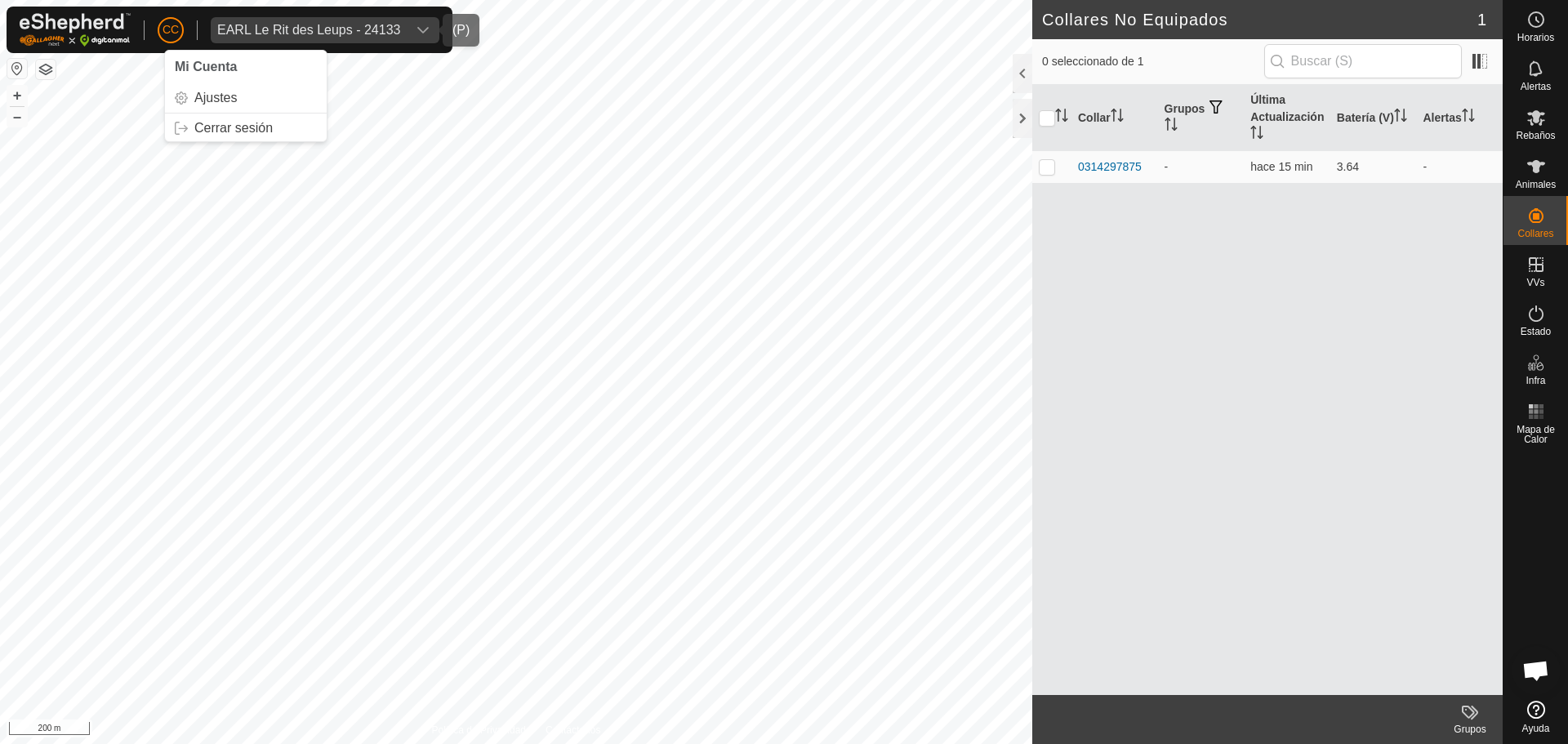
click at [290, 28] on div "EARL Le Rit des Leups - 24133" at bounding box center [308, 30] width 183 height 14
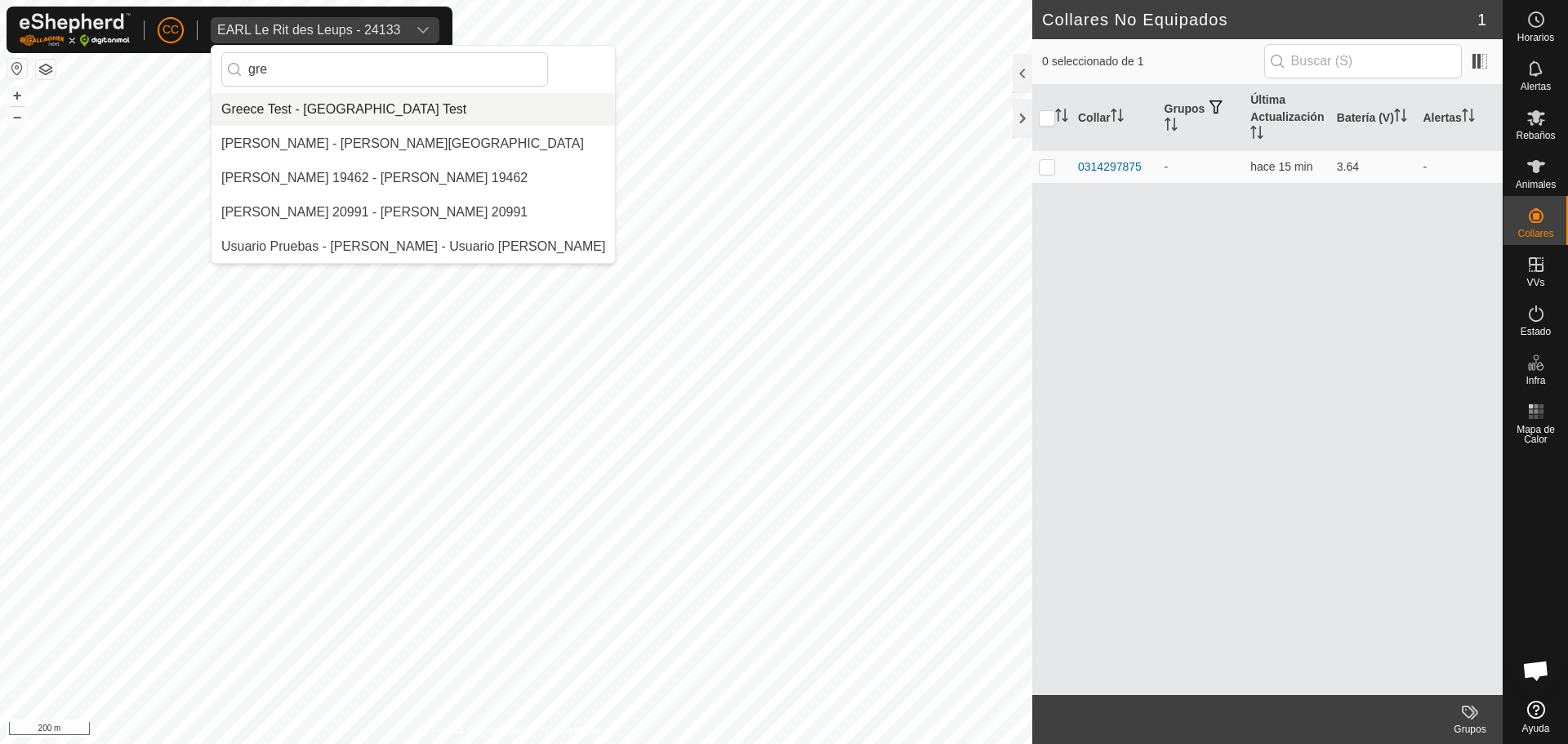
type input "gre"
click at [313, 107] on li "Greece Test - [GEOGRAPHIC_DATA] Test" at bounding box center [413, 109] width 403 height 32
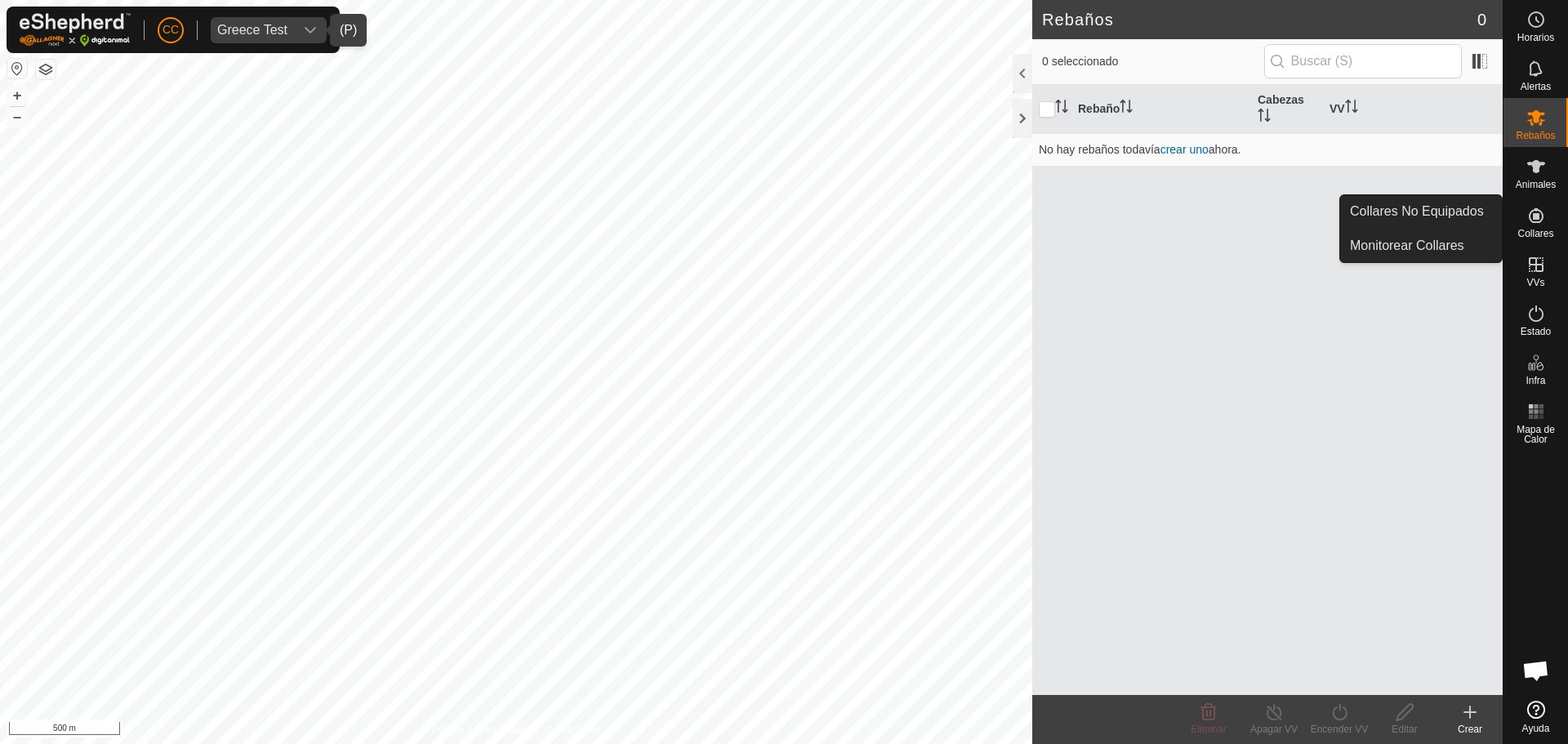
click at [1546, 224] on es-neckbands-svg-icon at bounding box center [1536, 215] width 30 height 26
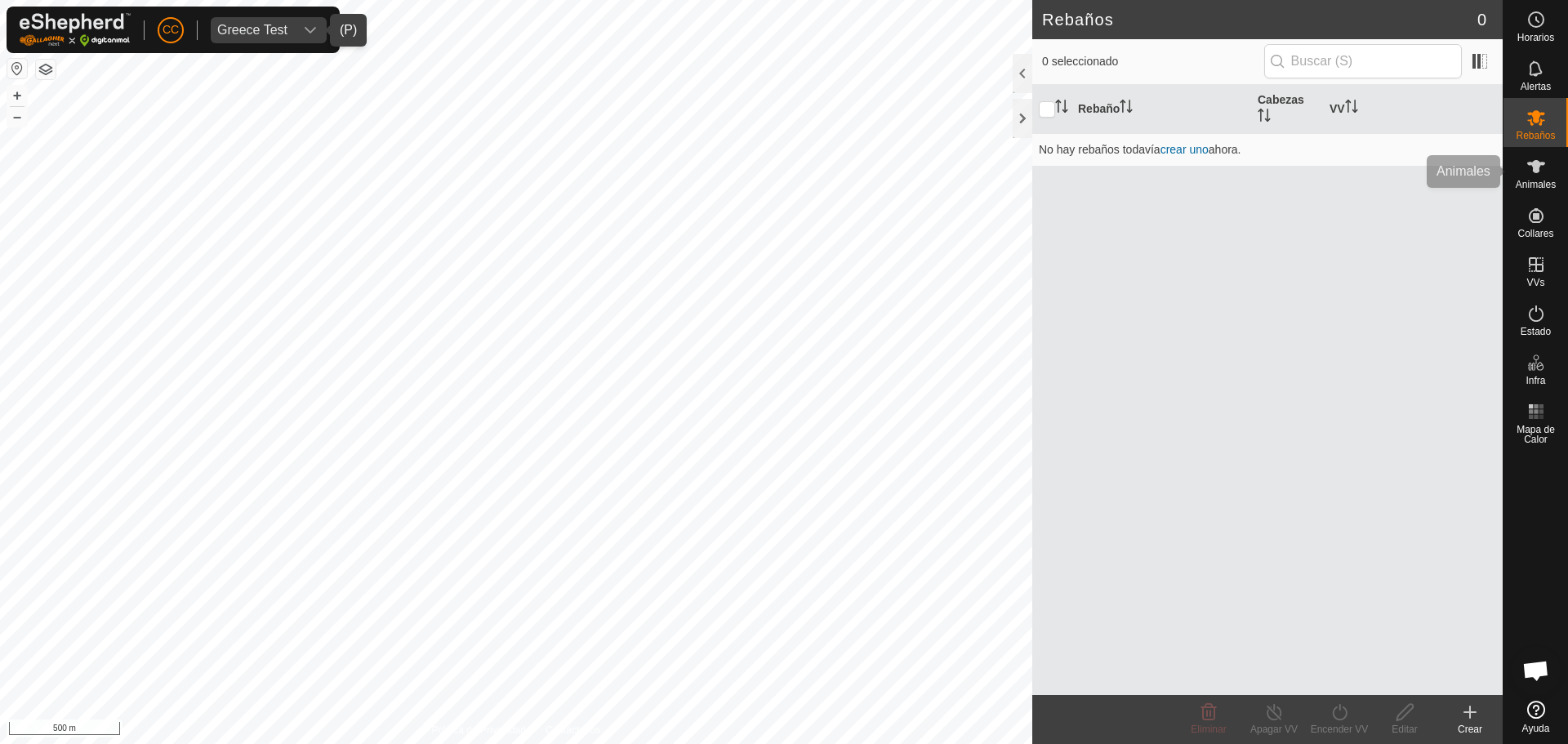
click at [1530, 180] on span "Animales" at bounding box center [1536, 184] width 40 height 10
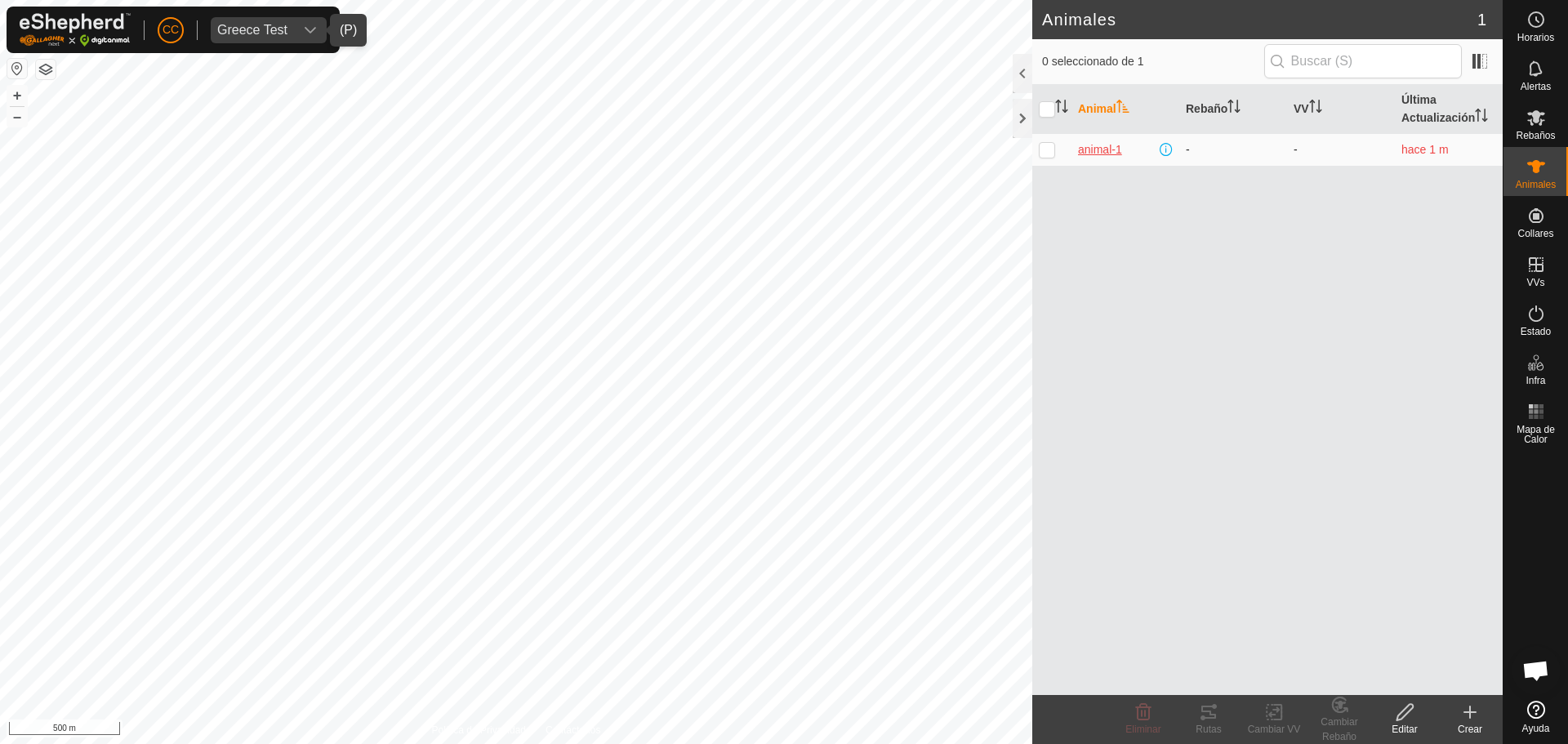
click at [1109, 146] on span "animal-1" at bounding box center [1100, 150] width 44 height 17
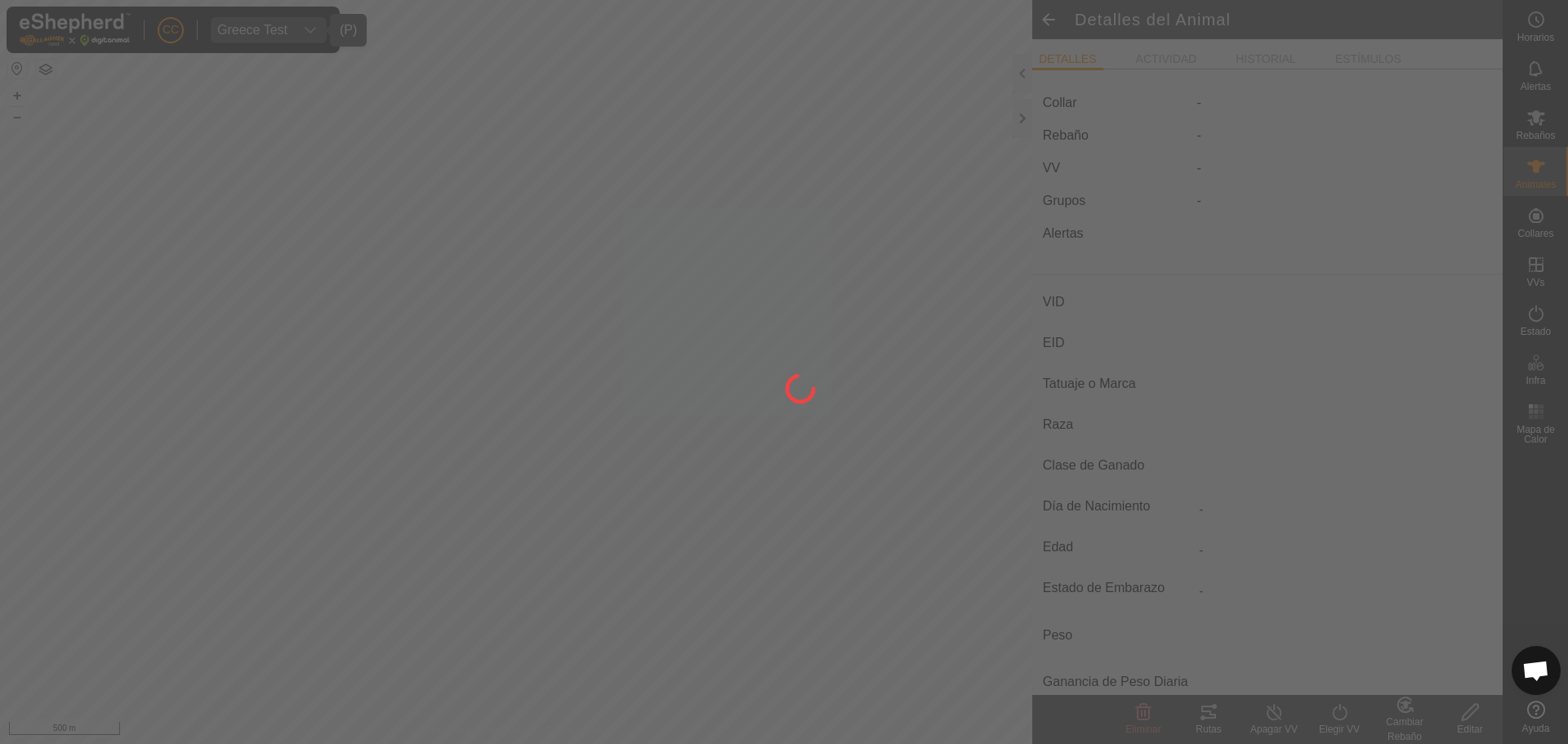
type input "animal-1"
type input "-"
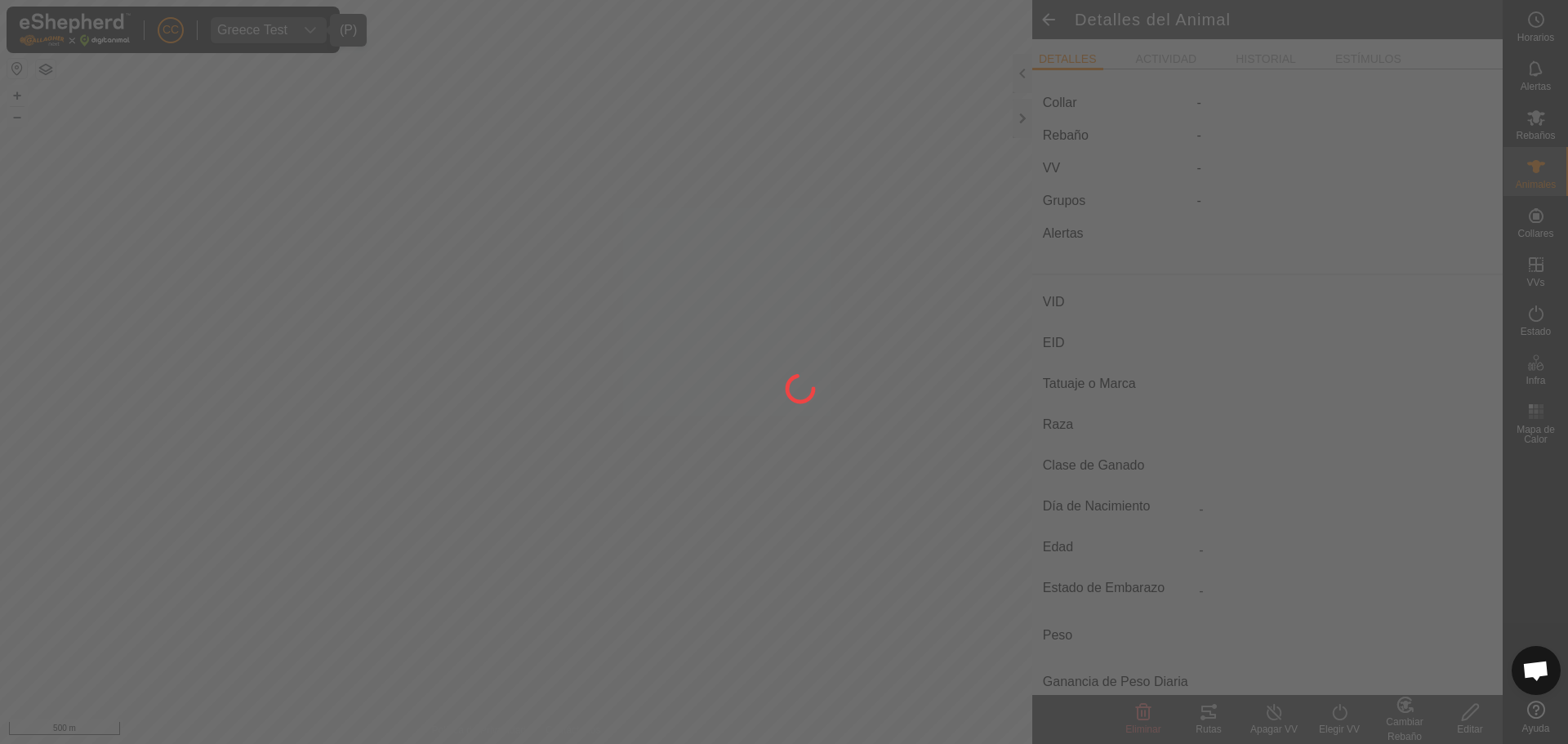
type input "0 kg"
type input "-"
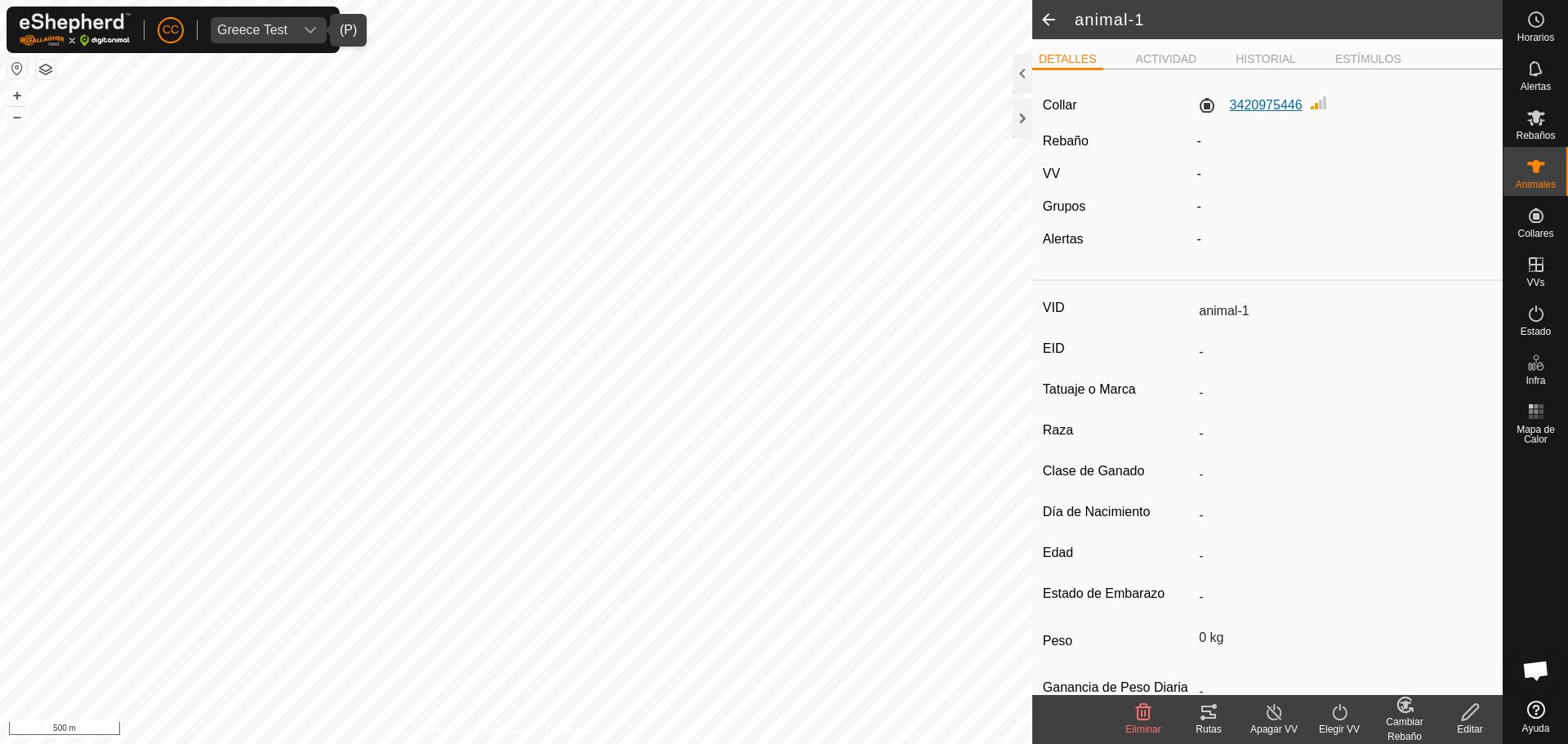
click at [1255, 99] on label "3420975446" at bounding box center [1249, 105] width 105 height 20
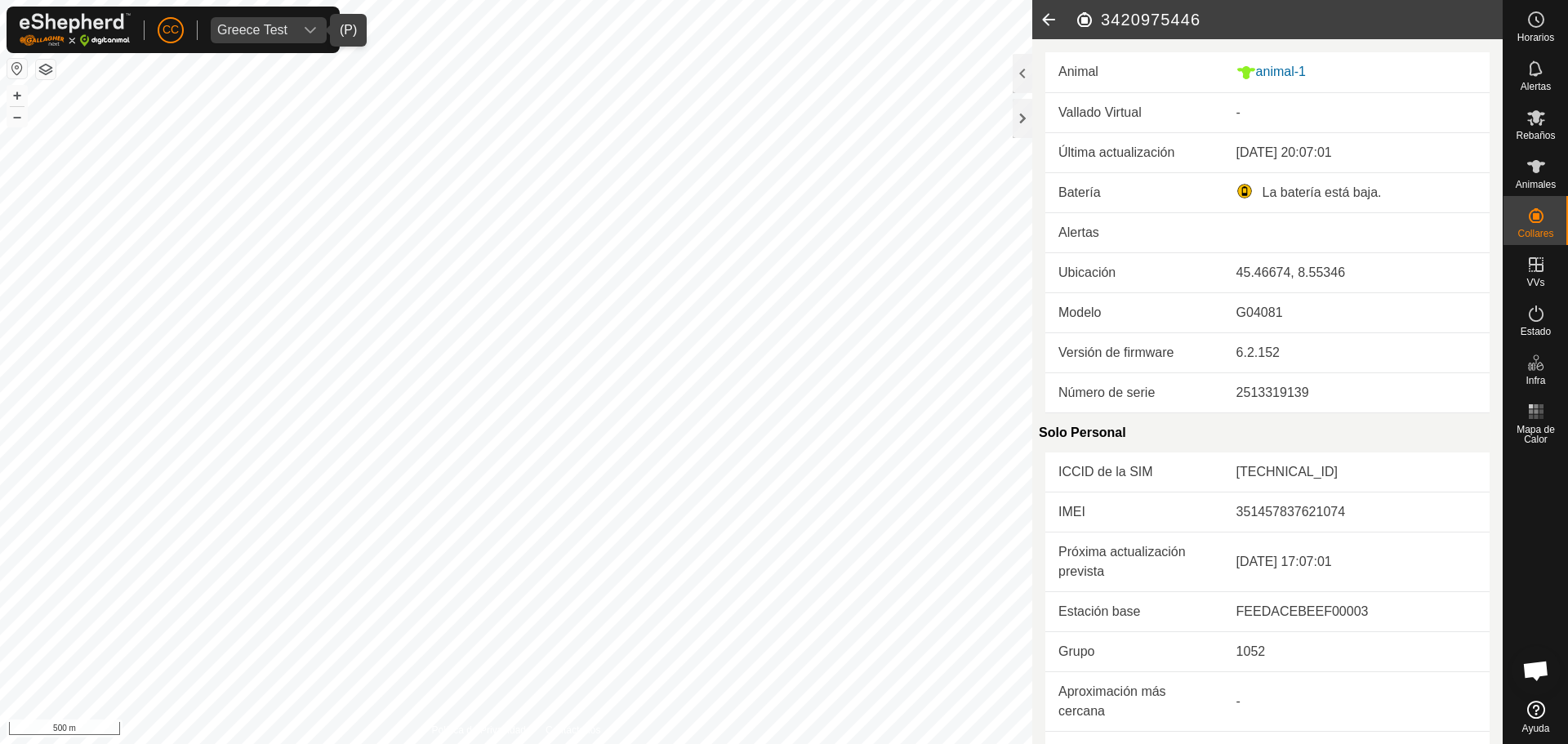
scroll to position [406, 0]
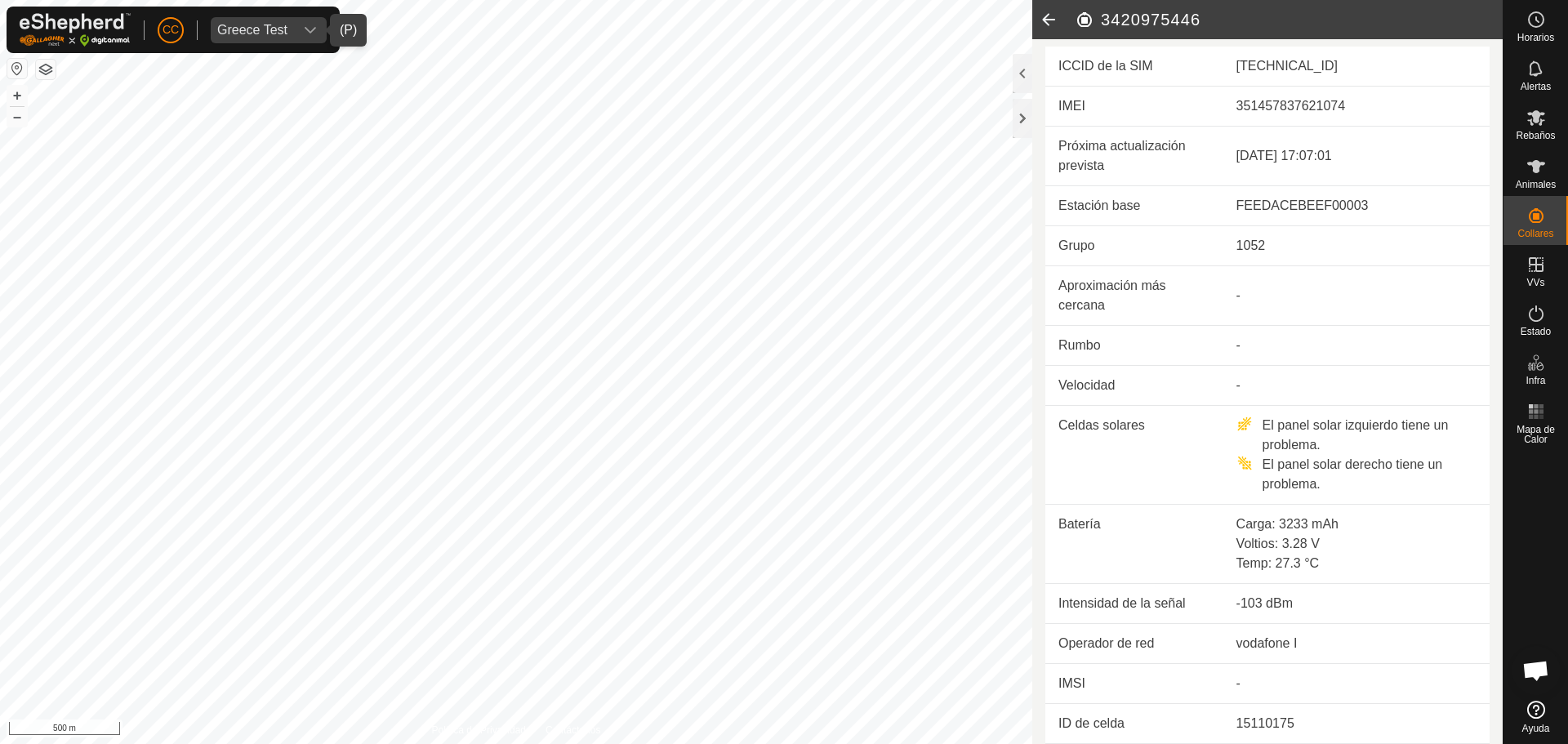
drag, startPoint x: 1164, startPoint y: 139, endPoint x: 1332, endPoint y: 146, distance: 168.1
click at [1332, 146] on tr "Próxima actualización prevista [DATE] 17:07:01" at bounding box center [1266, 156] width 444 height 59
click at [1332, 146] on td "[DATE] 17:07:01" at bounding box center [1356, 156] width 267 height 59
